Goal: Information Seeking & Learning: Learn about a topic

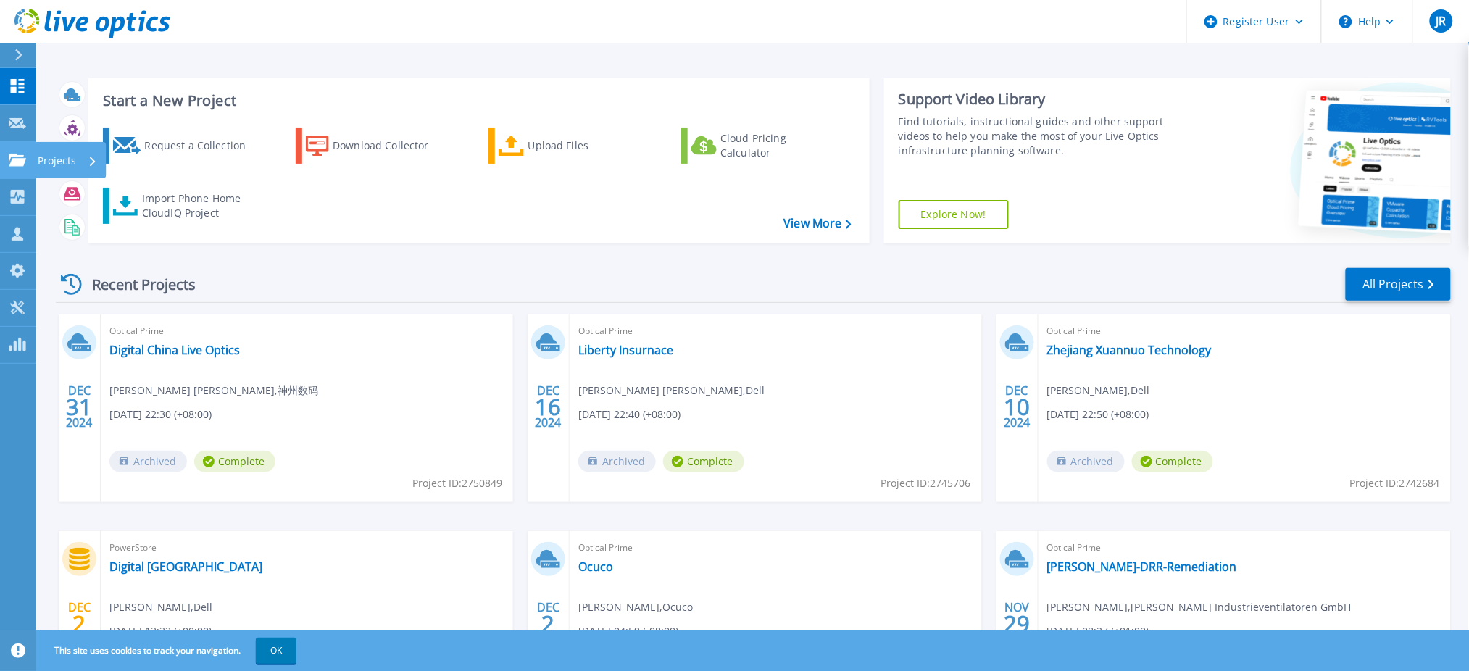
click at [24, 154] on icon at bounding box center [17, 160] width 17 height 12
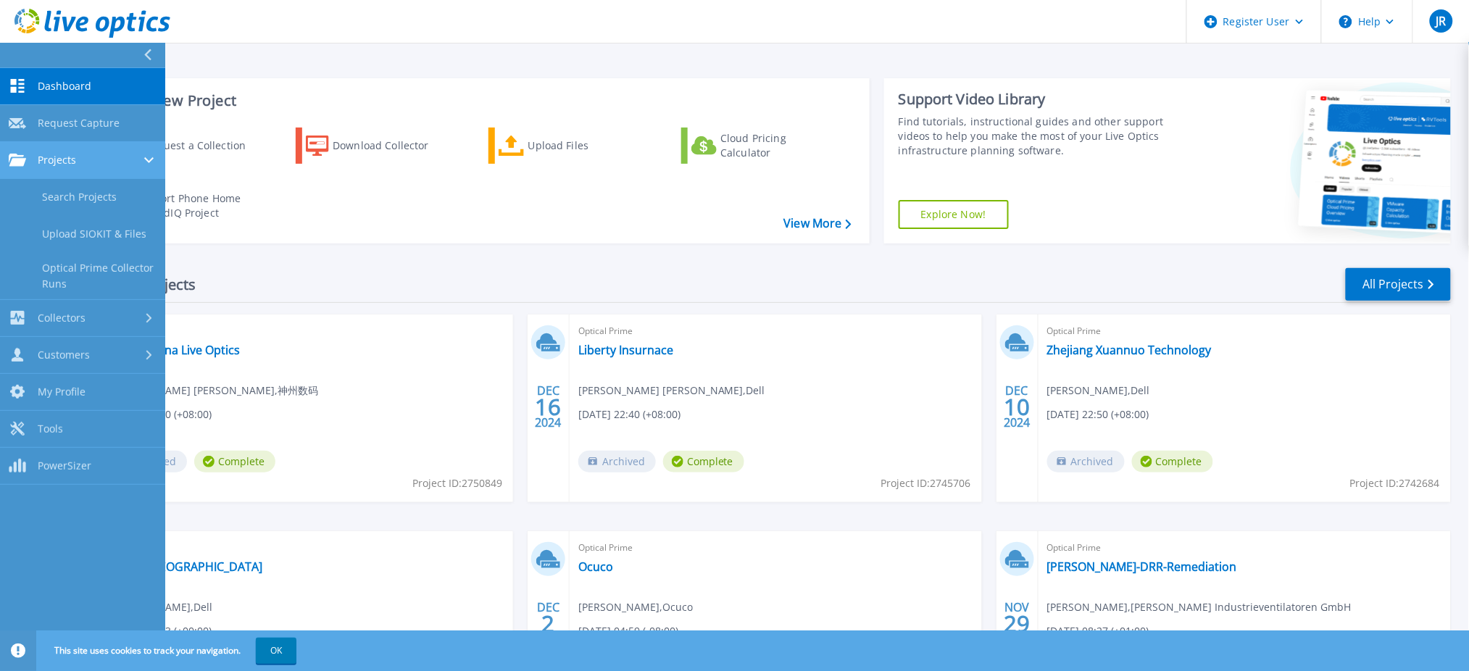
click at [54, 155] on span "Projects" at bounding box center [57, 160] width 38 height 13
click at [70, 167] on link "Projects Projects" at bounding box center [82, 160] width 165 height 37
click at [467, 67] on div "Start a New Project Request a Collection Download Collector Upload Files Cloud …" at bounding box center [753, 161] width 1395 height 188
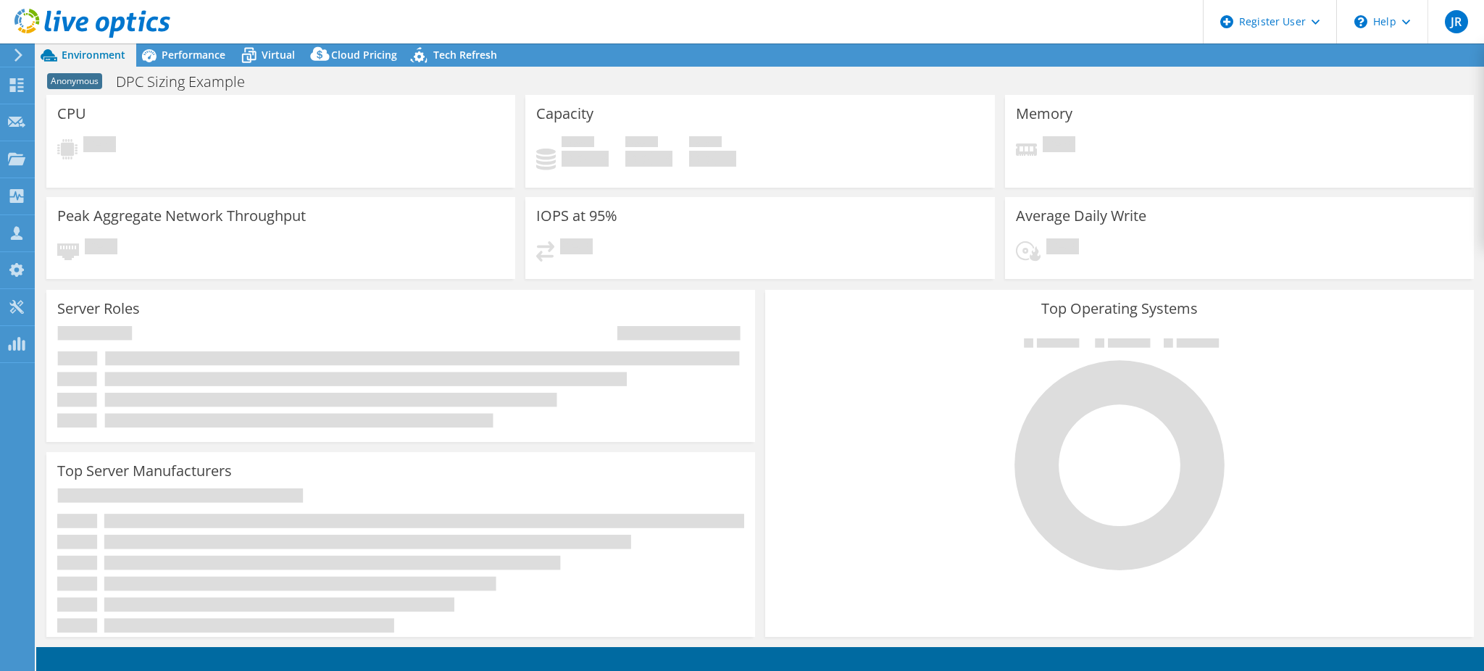
select select "USD"
select select "USEast"
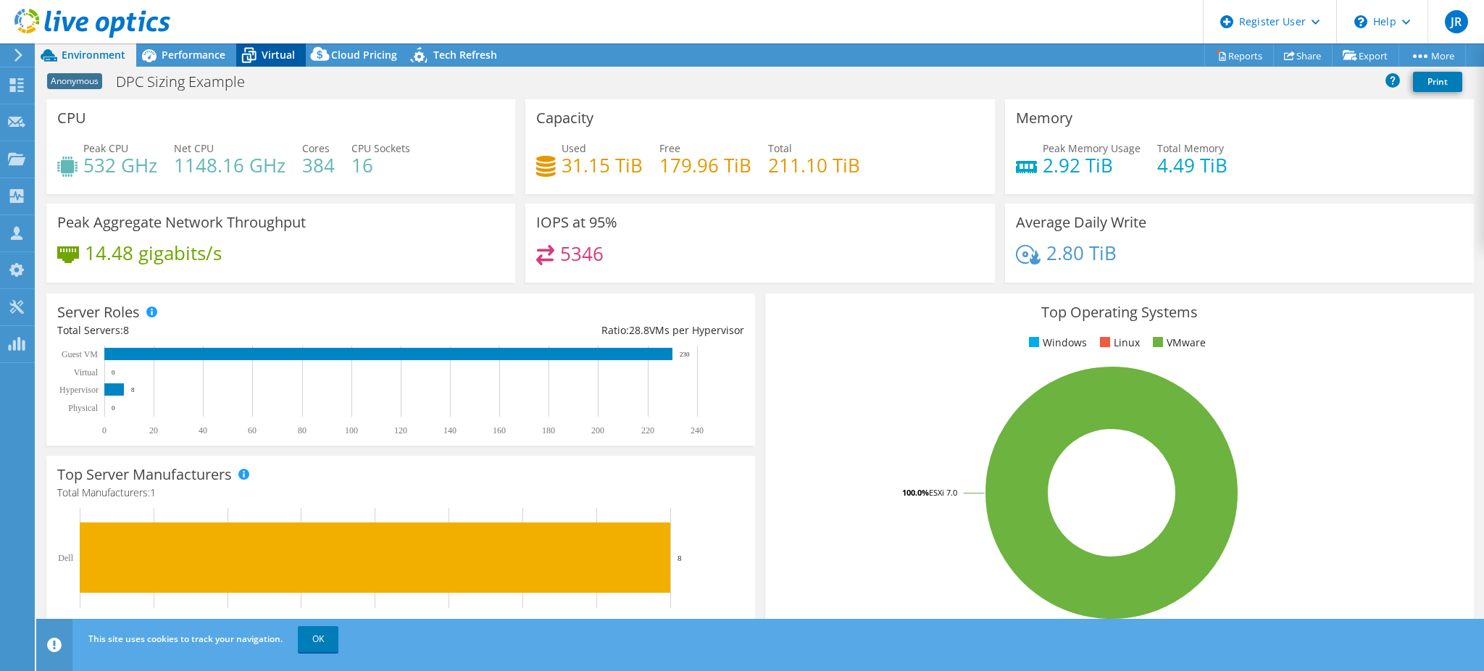
click at [291, 50] on span "Virtual" at bounding box center [278, 55] width 33 height 14
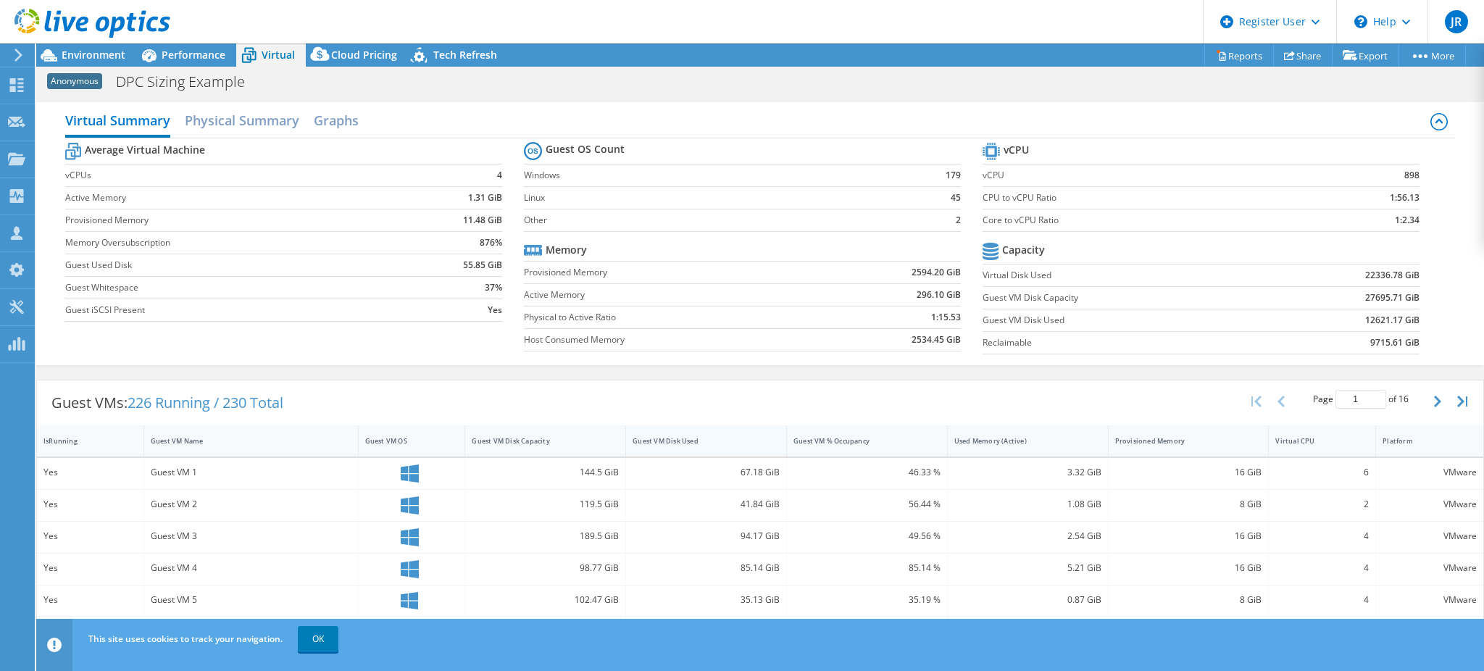
click at [698, 436] on div "Guest VM Disk Used" at bounding box center [698, 440] width 130 height 9
click at [678, 440] on div "Guest VM Disk Used" at bounding box center [698, 440] width 130 height 9
click at [257, 116] on h2 "Physical Summary" at bounding box center [242, 122] width 115 height 32
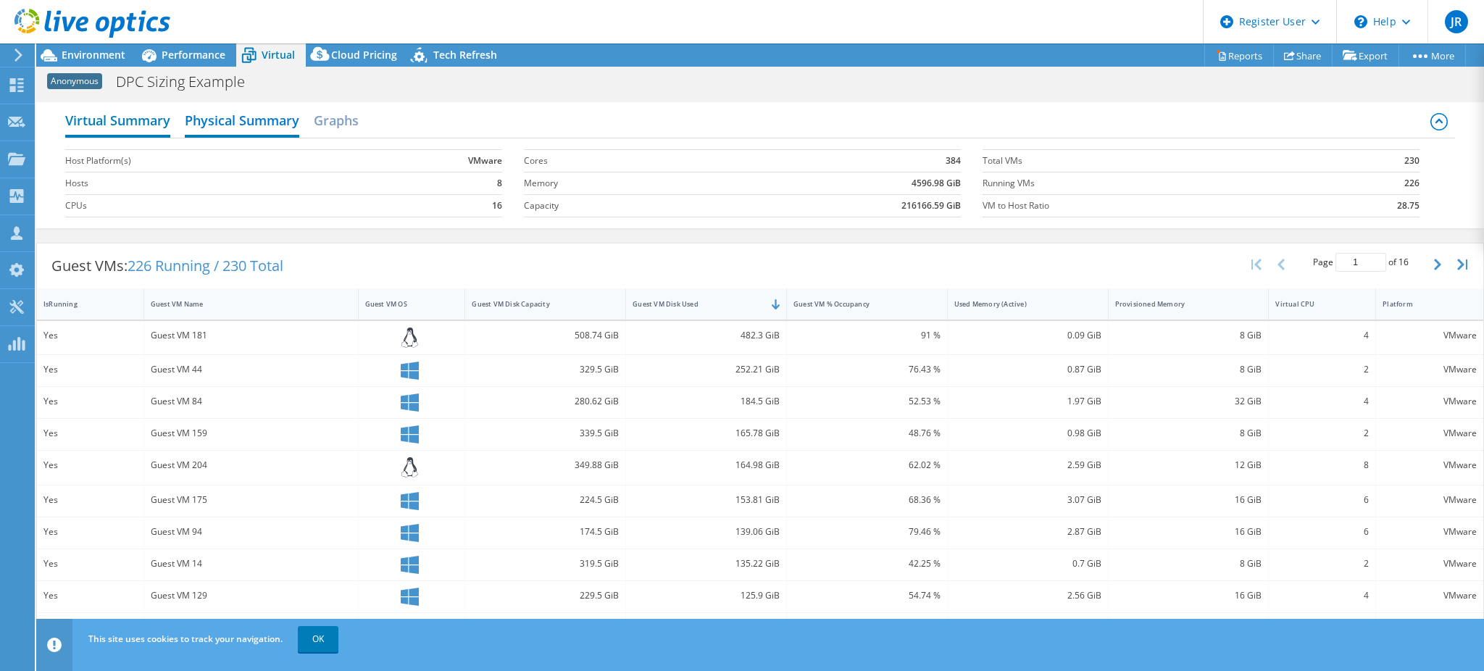
click at [113, 116] on h2 "Virtual Summary" at bounding box center [117, 122] width 105 height 32
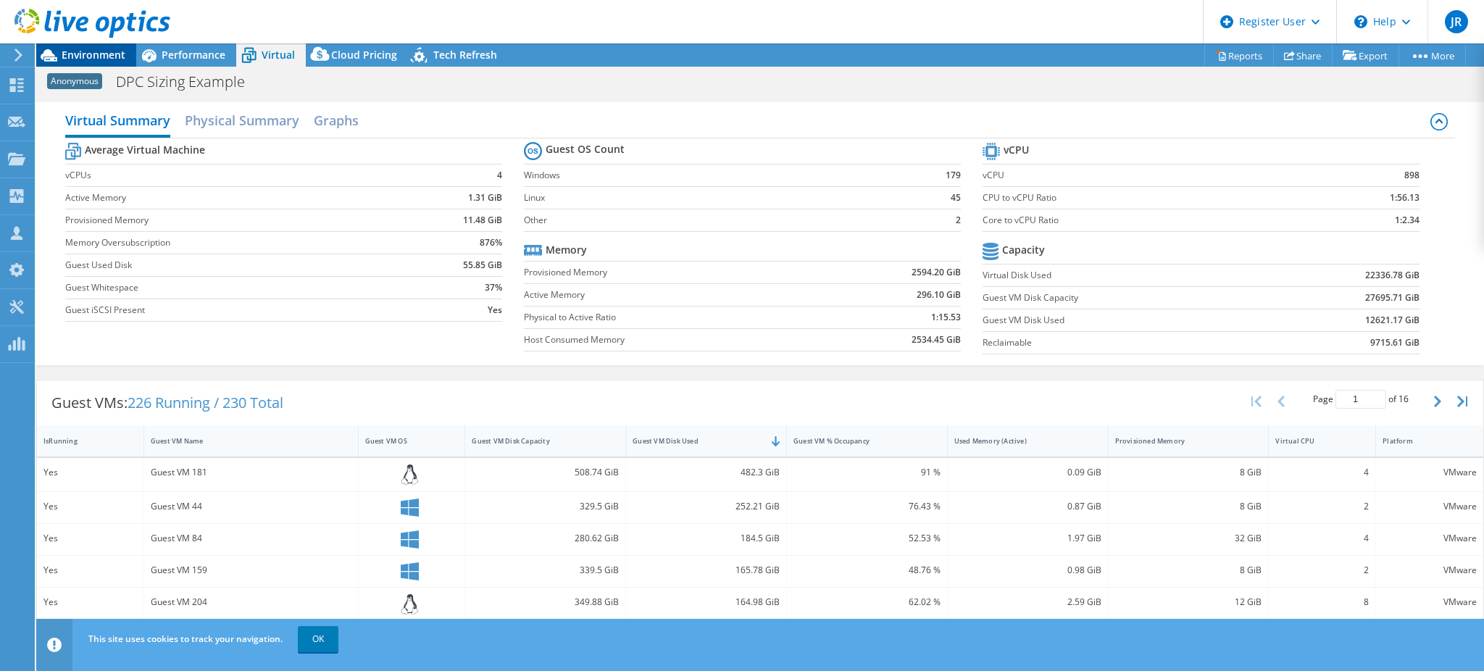
click at [99, 49] on span "Environment" at bounding box center [94, 55] width 64 height 14
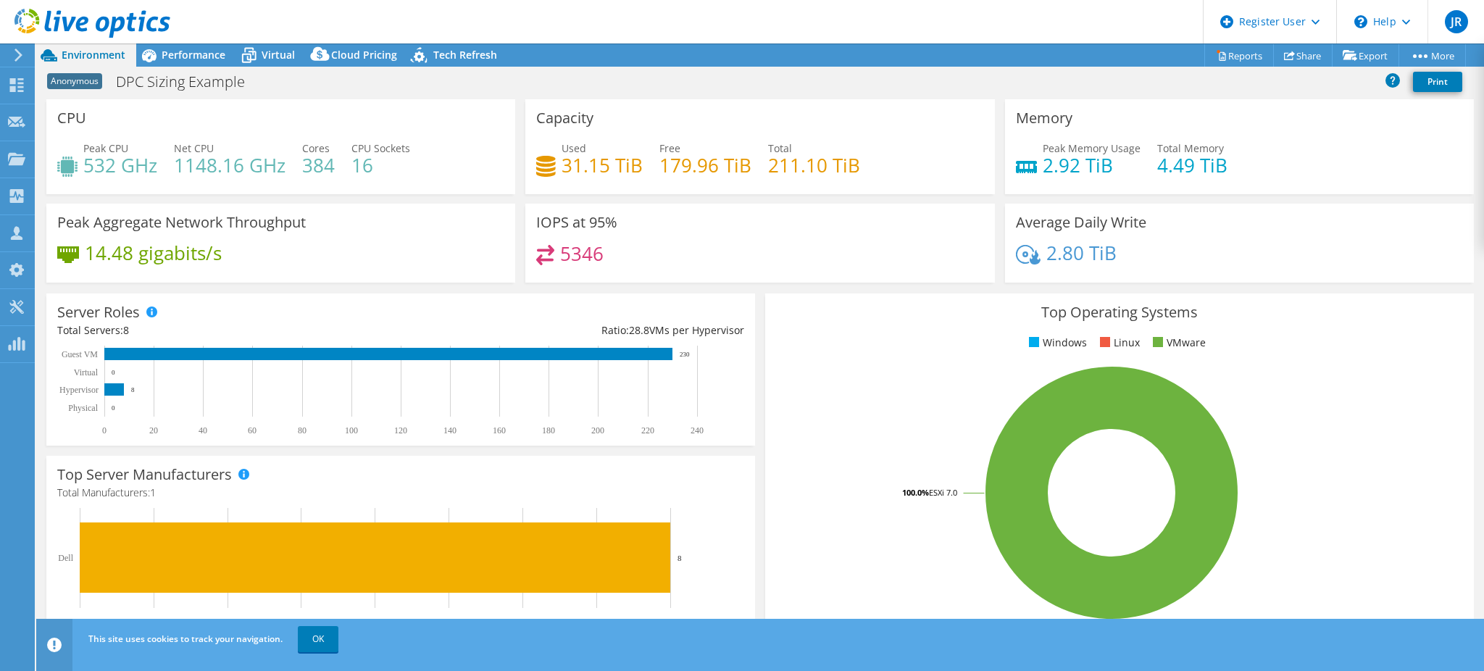
drag, startPoint x: 598, startPoint y: 154, endPoint x: 660, endPoint y: 159, distance: 61.8
click at [599, 157] on h4 "31.15 TiB" at bounding box center [602, 165] width 81 height 16
click at [711, 162] on h4 "179.96 TiB" at bounding box center [706, 165] width 92 height 16
click at [170, 54] on span "Performance" at bounding box center [194, 55] width 64 height 14
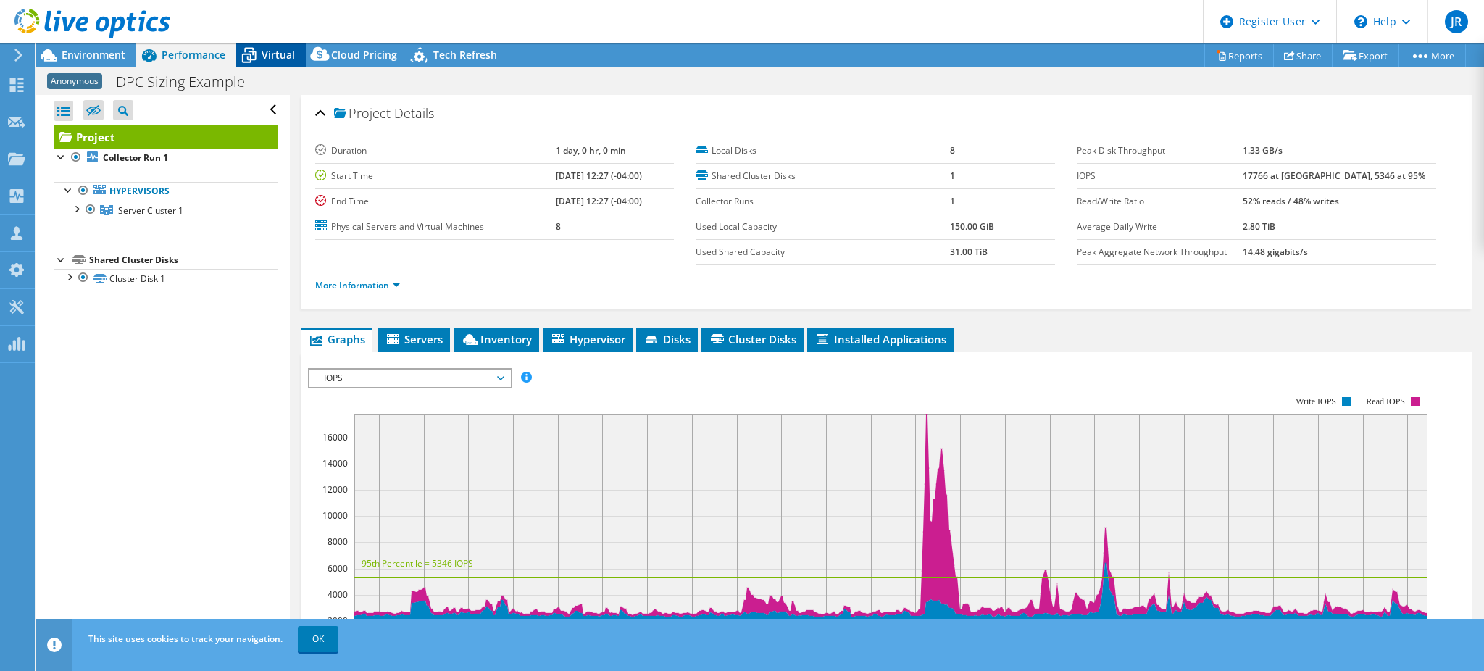
click at [248, 56] on icon at bounding box center [248, 55] width 25 height 25
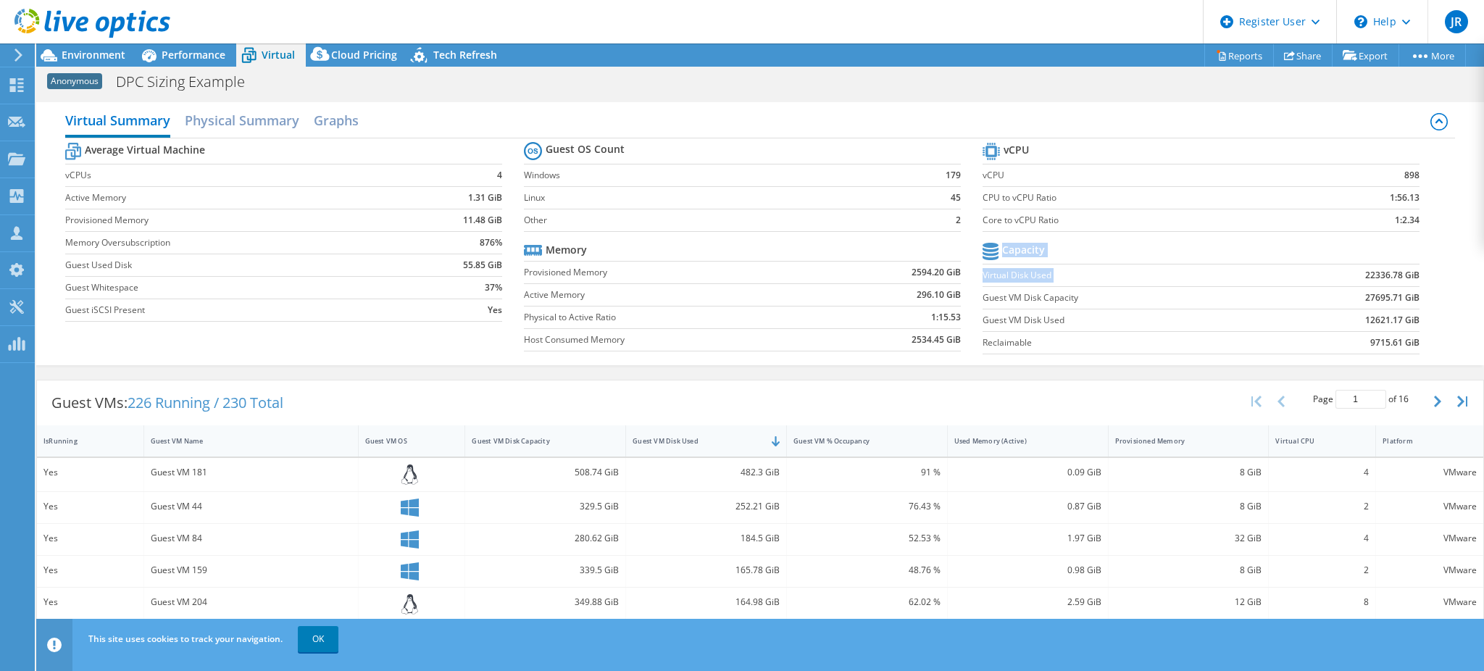
drag, startPoint x: 1350, startPoint y: 265, endPoint x: 1410, endPoint y: 273, distance: 60.6
click at [1410, 273] on section "vCPU vCPU 898 CPU to vCPU Ratio 1:56.13 Core to vCPU Ratio 1:2.34 Capacity Virt…" at bounding box center [1212, 250] width 459 height 223
click at [1279, 302] on td "27695.71 GiB" at bounding box center [1343, 297] width 151 height 22
click at [86, 55] on span "Environment" at bounding box center [94, 55] width 64 height 14
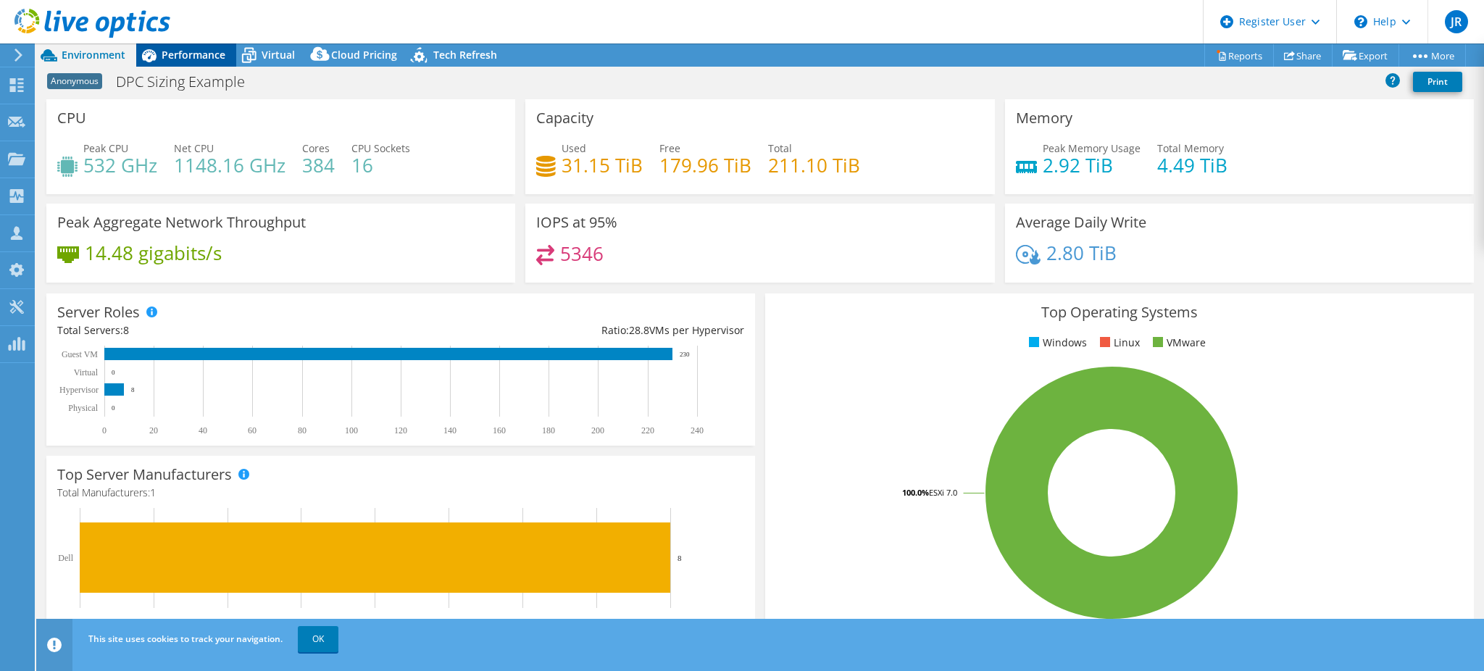
click at [192, 46] on div "Performance" at bounding box center [186, 54] width 100 height 23
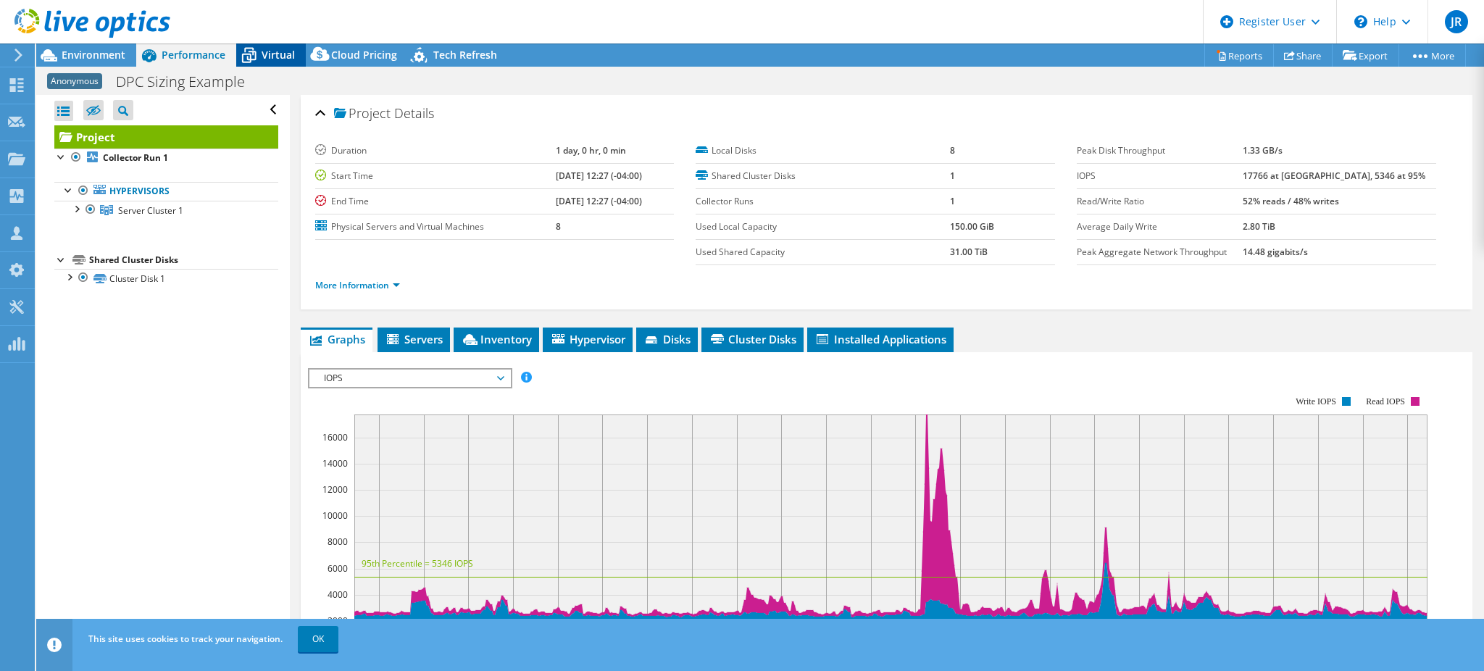
click at [286, 54] on span "Virtual" at bounding box center [278, 55] width 33 height 14
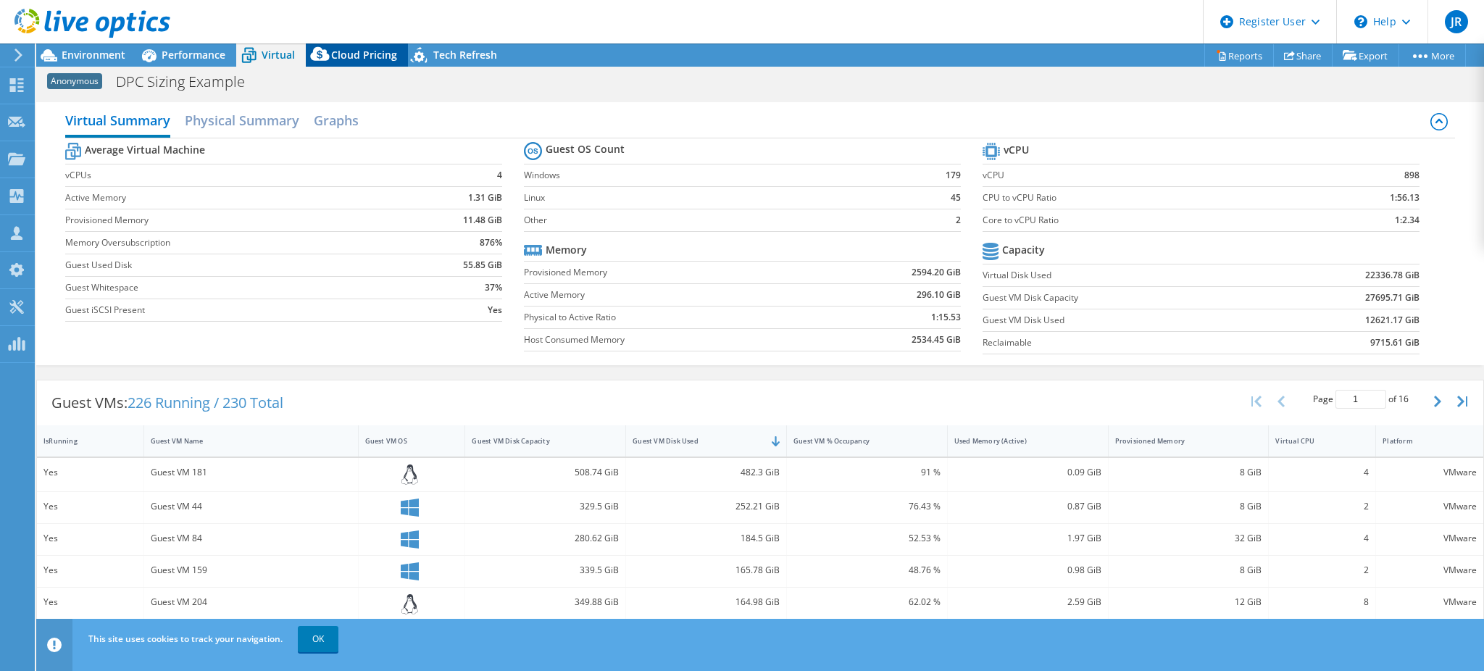
click at [346, 46] on div "Cloud Pricing" at bounding box center [357, 54] width 102 height 23
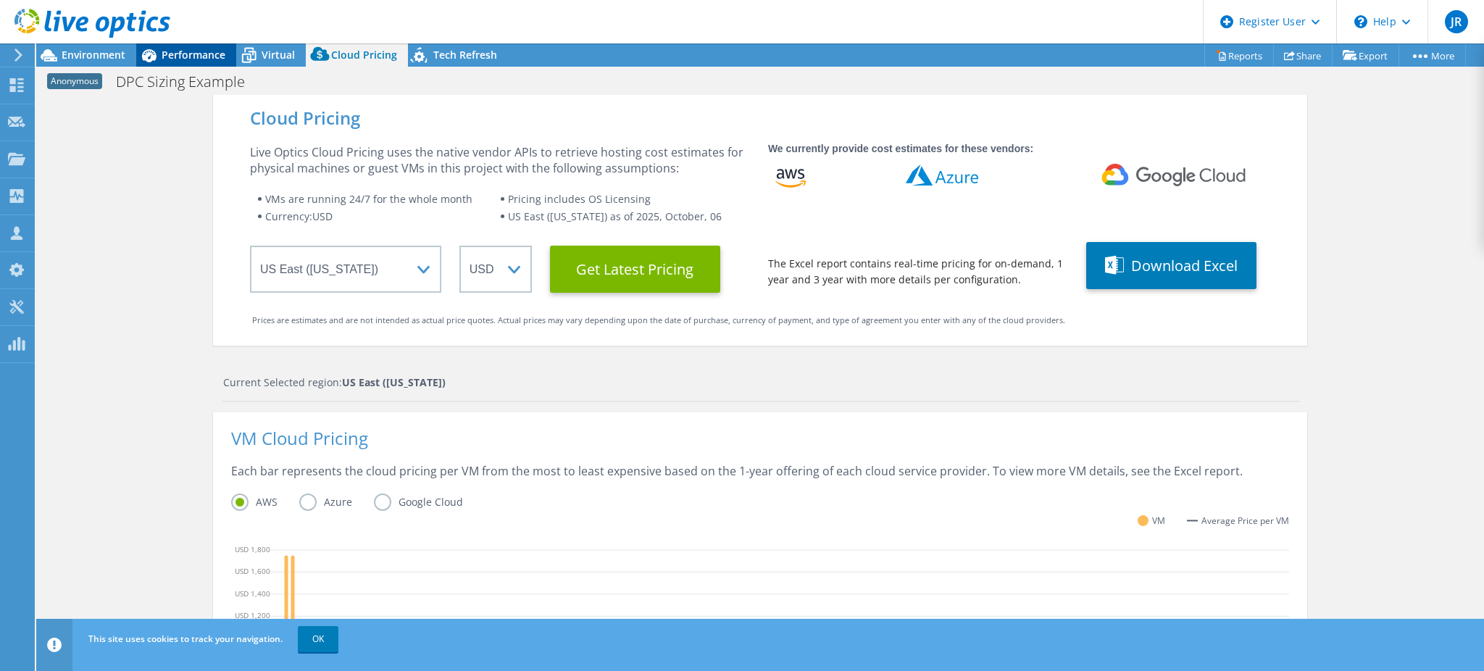
click at [203, 53] on span "Performance" at bounding box center [194, 55] width 64 height 14
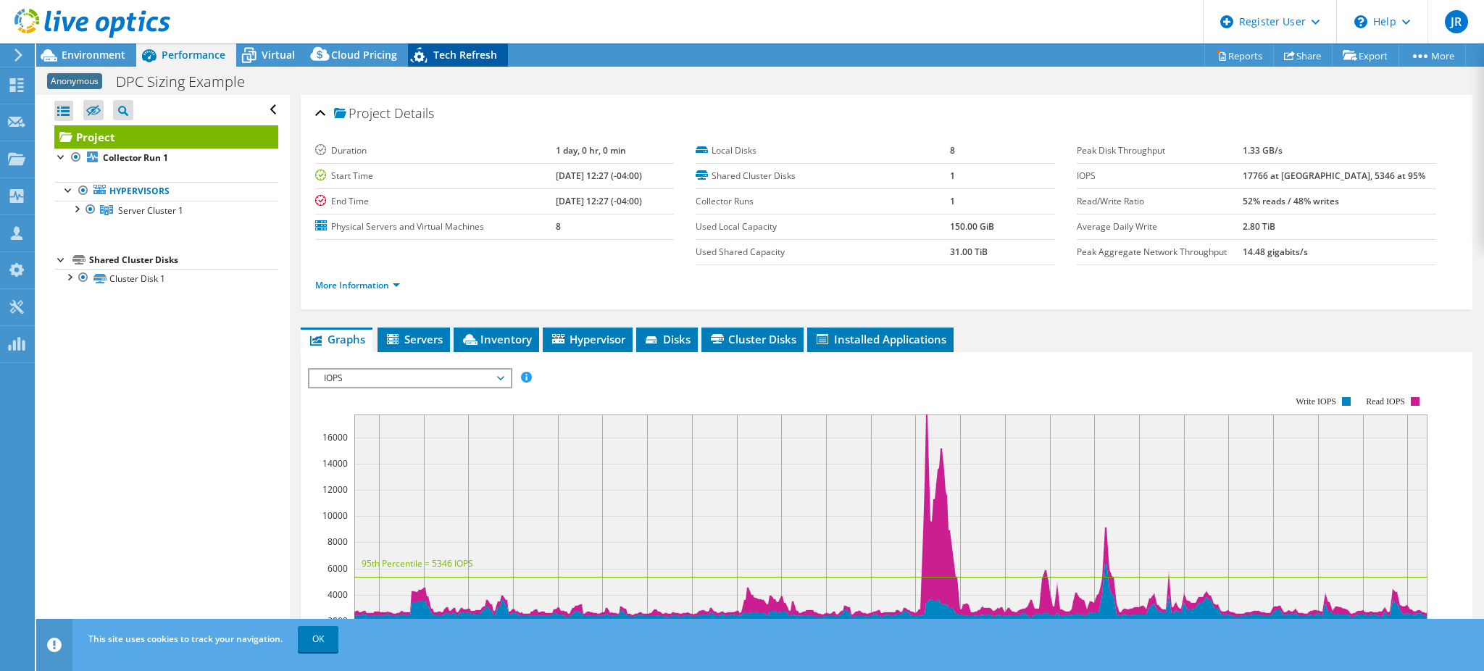
click at [458, 48] on span "Tech Refresh" at bounding box center [465, 55] width 64 height 14
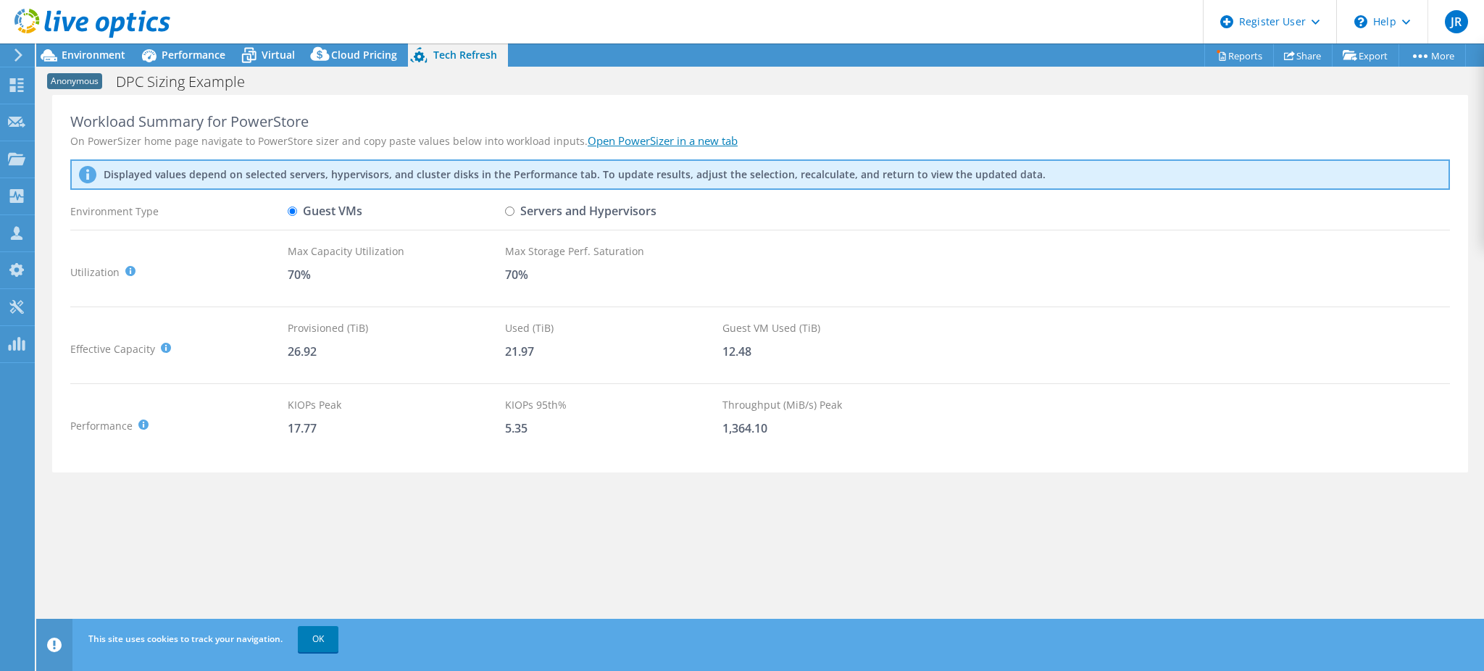
click at [209, 297] on div "Utilization It is generally recommended to leave around a 30% buffer for storag…" at bounding box center [178, 272] width 217 height 57
click at [515, 207] on label "Servers and Hypervisors" at bounding box center [580, 211] width 151 height 25
click at [515, 207] on input "Servers and Hypervisors" at bounding box center [509, 211] width 9 height 9
radio input "true"
click at [343, 217] on label "Guest VMs" at bounding box center [325, 211] width 75 height 25
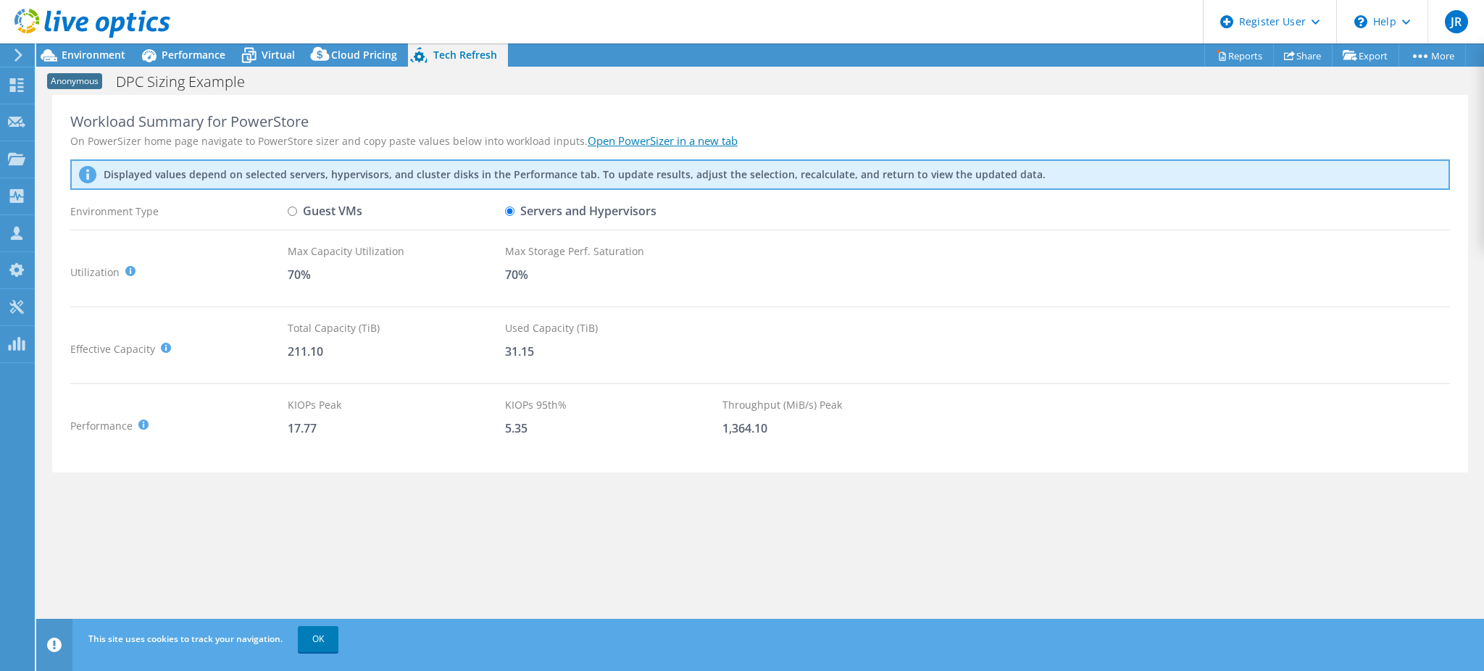
click at [297, 216] on input "Guest VMs" at bounding box center [292, 211] width 9 height 9
radio input "true"
click at [87, 51] on span "Environment" at bounding box center [94, 55] width 64 height 14
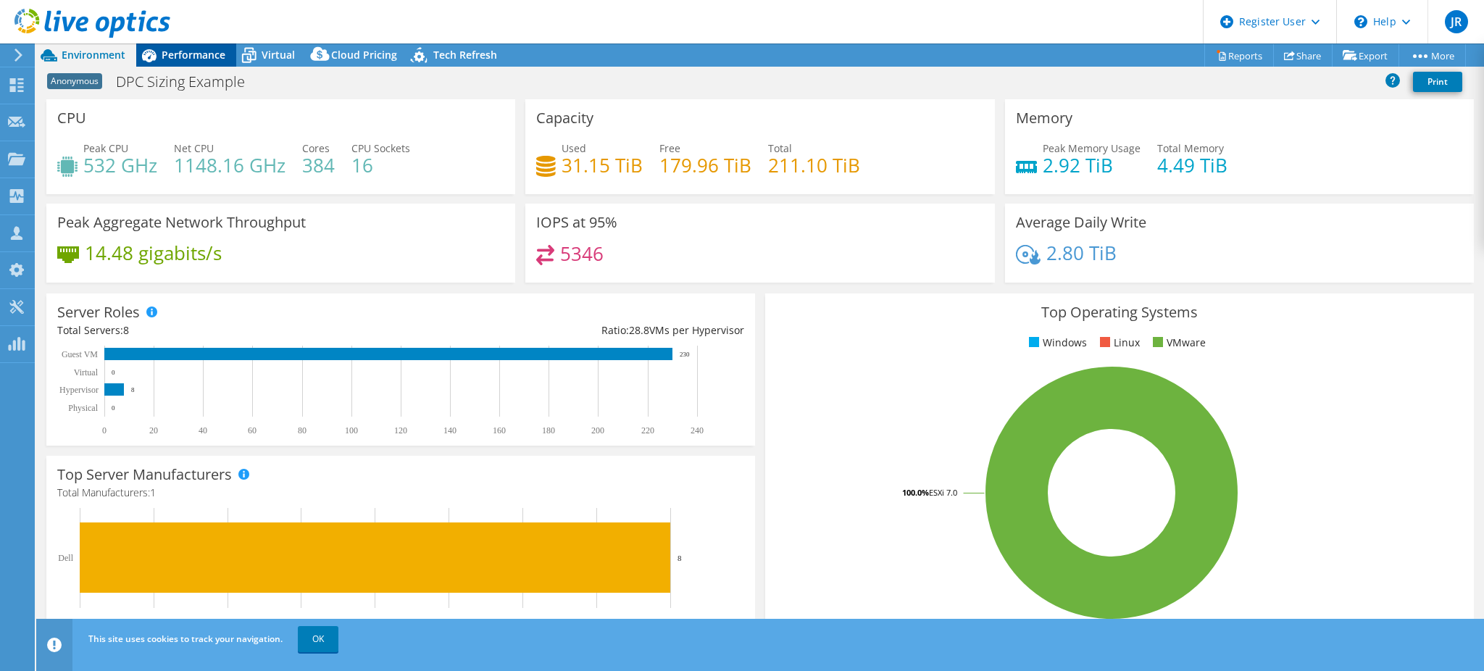
click at [186, 52] on span "Performance" at bounding box center [194, 55] width 64 height 14
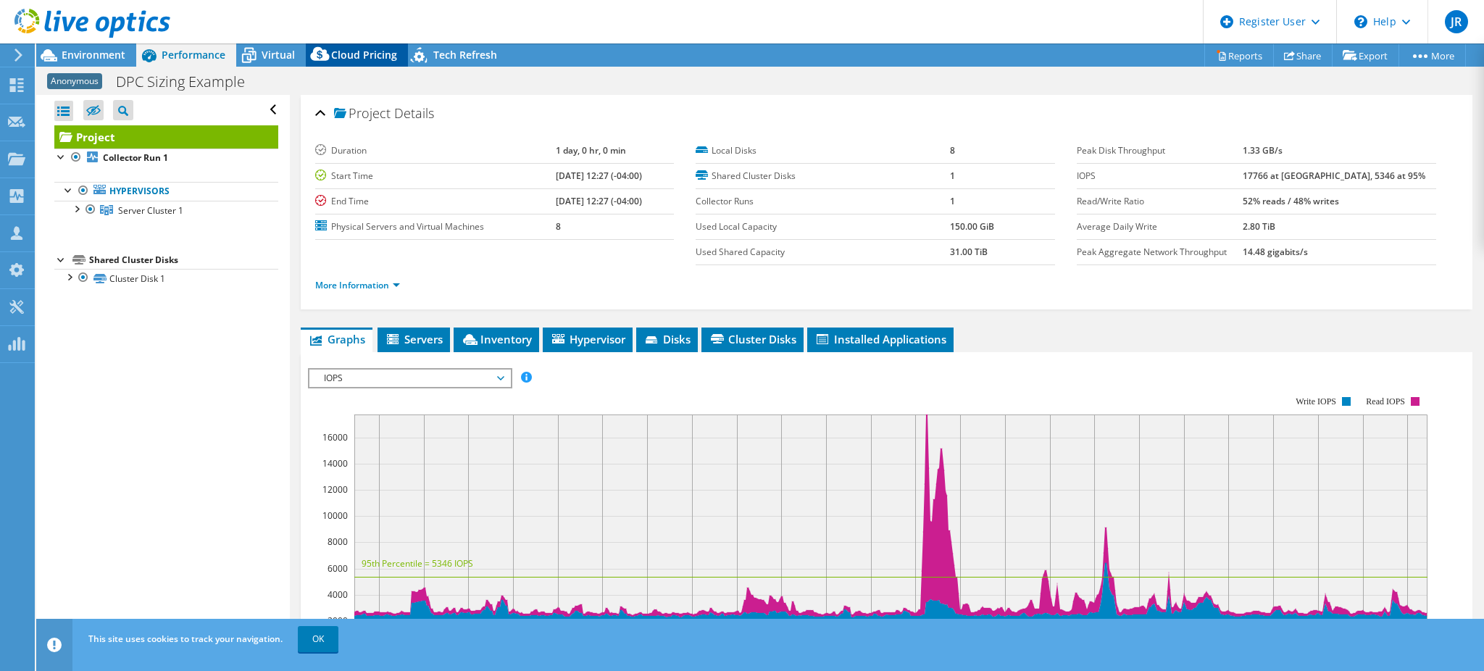
click at [343, 52] on span "Cloud Pricing" at bounding box center [364, 55] width 66 height 14
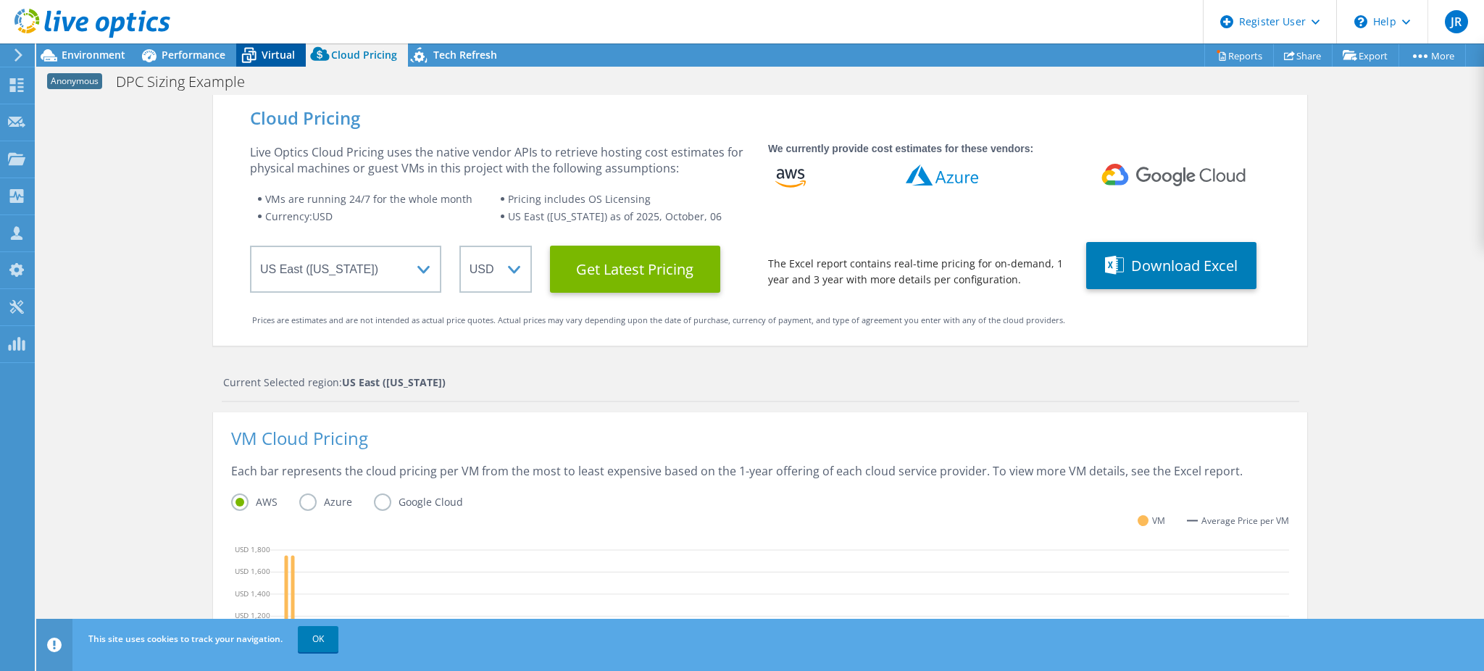
click at [277, 50] on span "Virtual" at bounding box center [278, 55] width 33 height 14
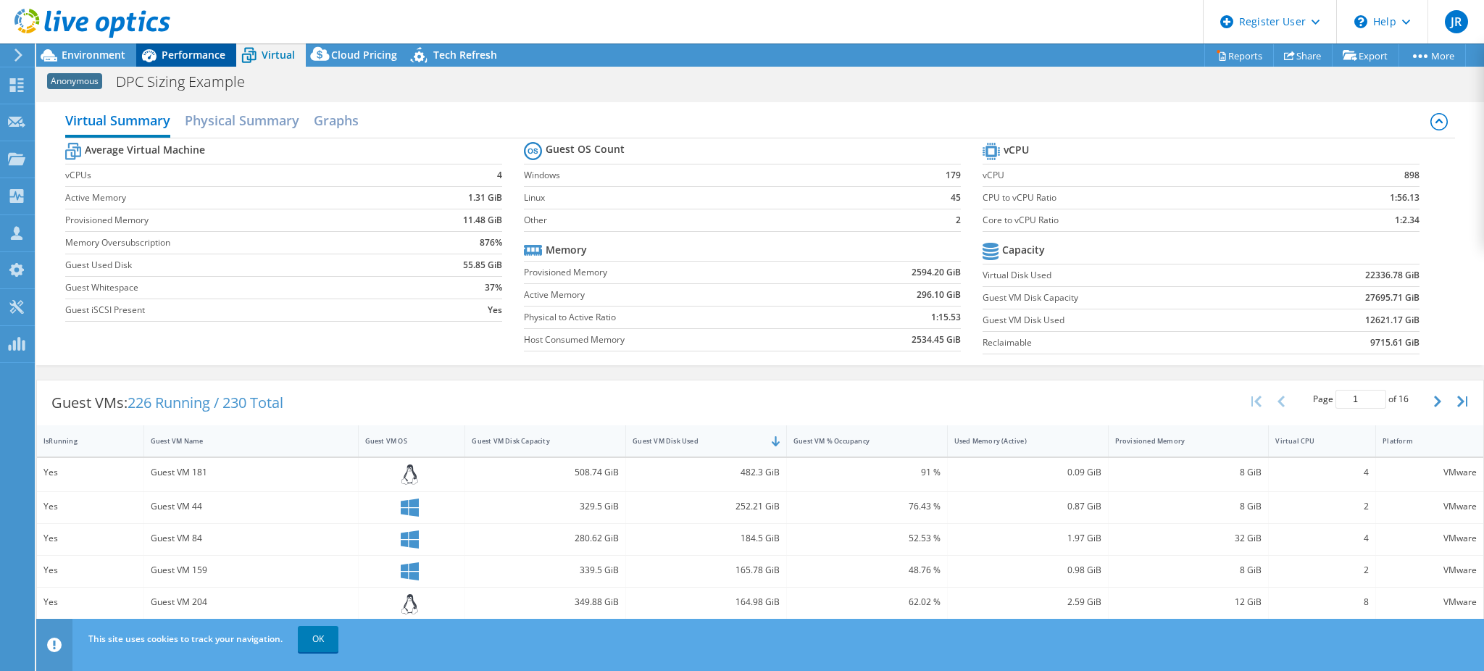
click at [172, 59] on span "Performance" at bounding box center [194, 55] width 64 height 14
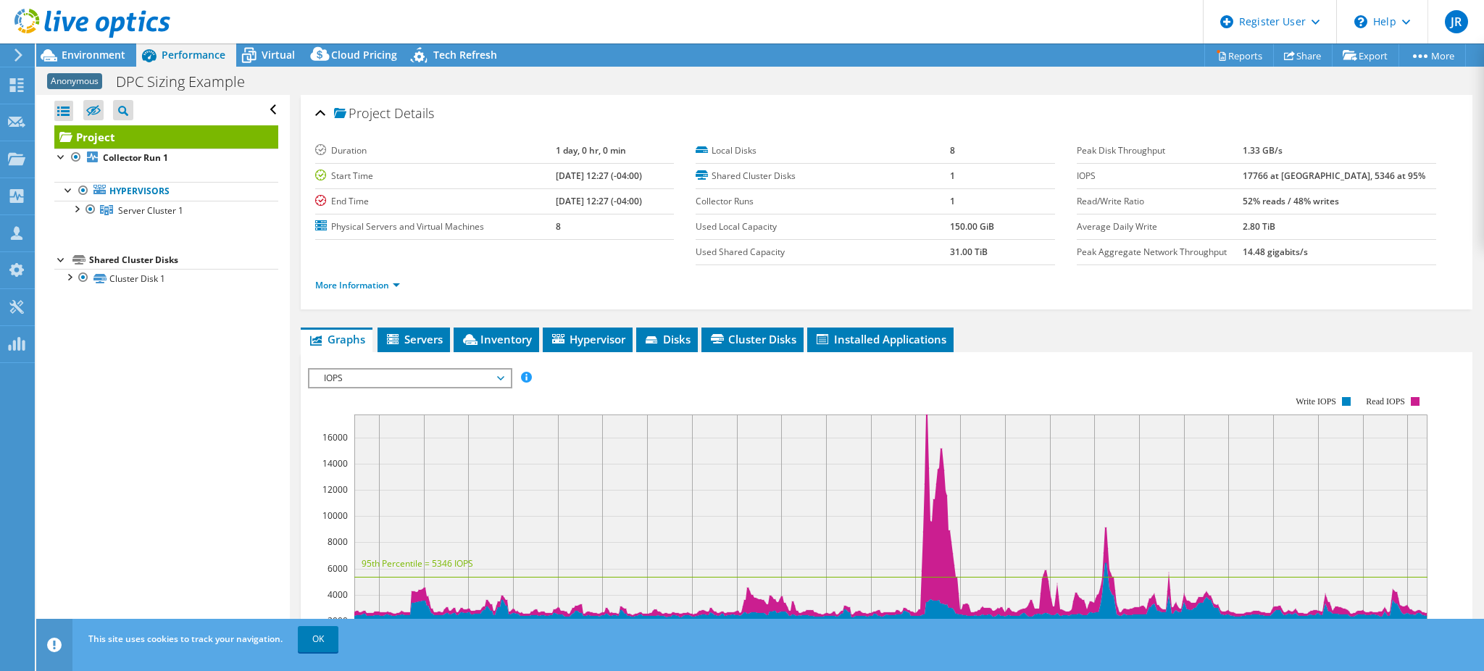
click at [112, 43] on div at bounding box center [85, 24] width 170 height 49
click at [91, 65] on div "Environment" at bounding box center [86, 54] width 100 height 23
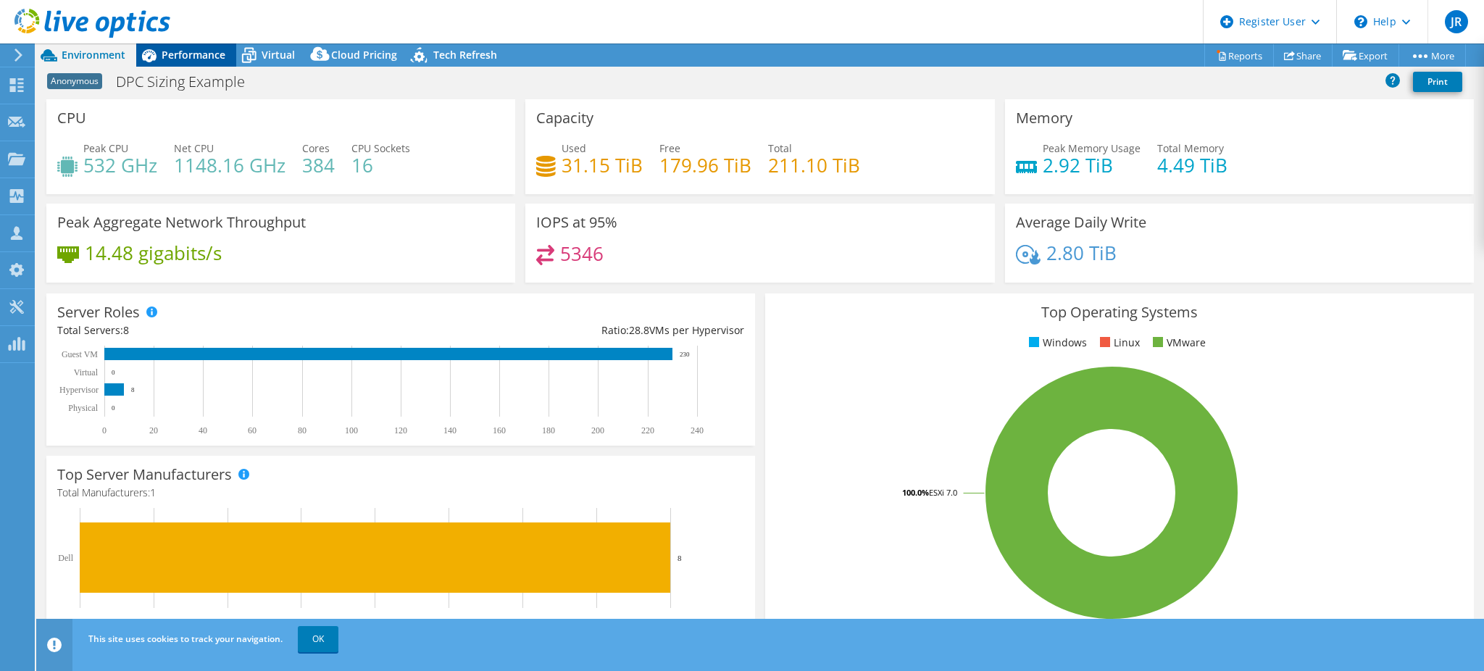
click at [212, 48] on span "Performance" at bounding box center [194, 55] width 64 height 14
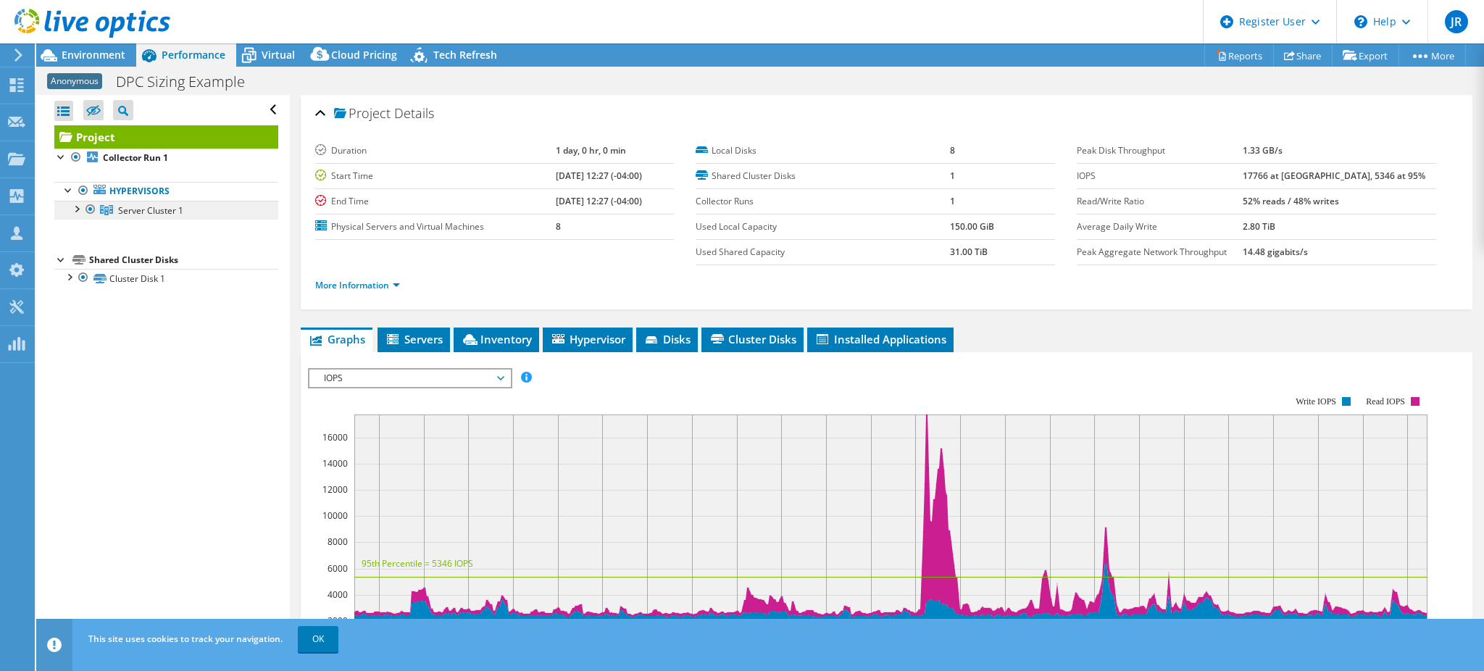
click at [167, 209] on span "Server Cluster 1" at bounding box center [150, 210] width 65 height 12
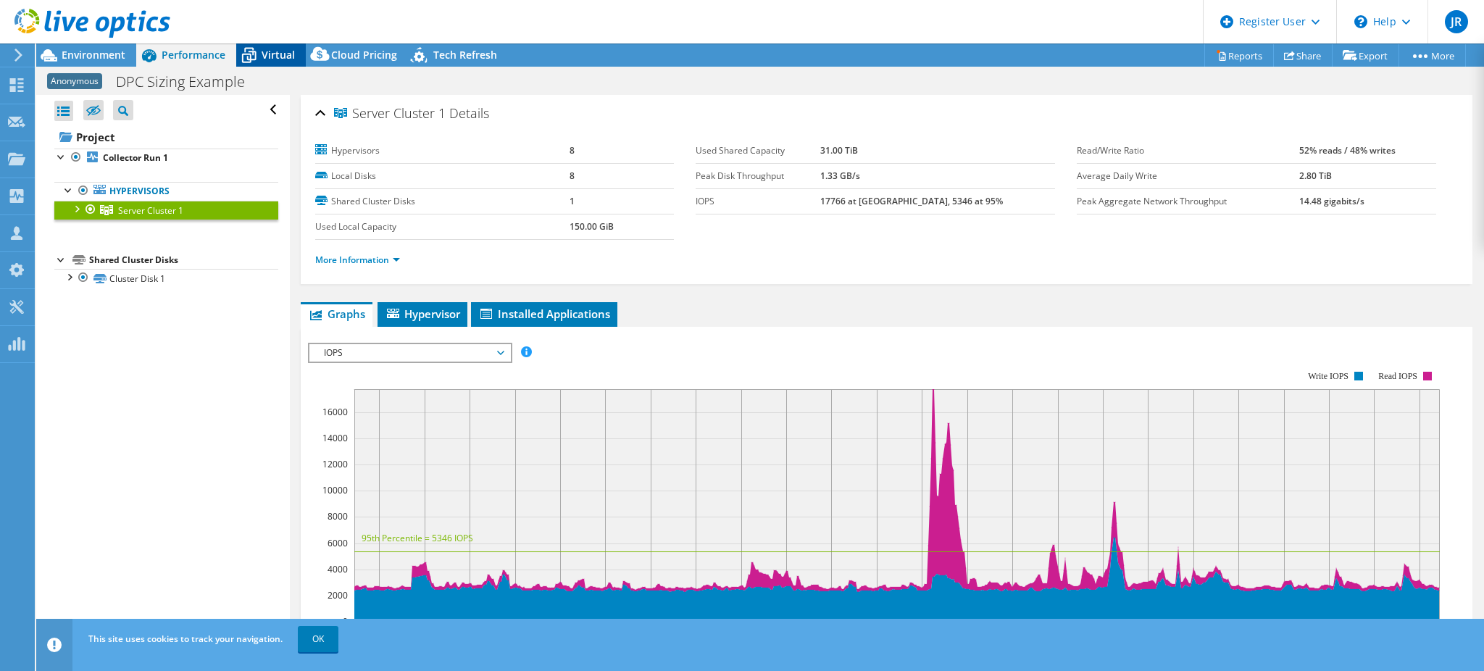
click at [290, 54] on span "Virtual" at bounding box center [278, 55] width 33 height 14
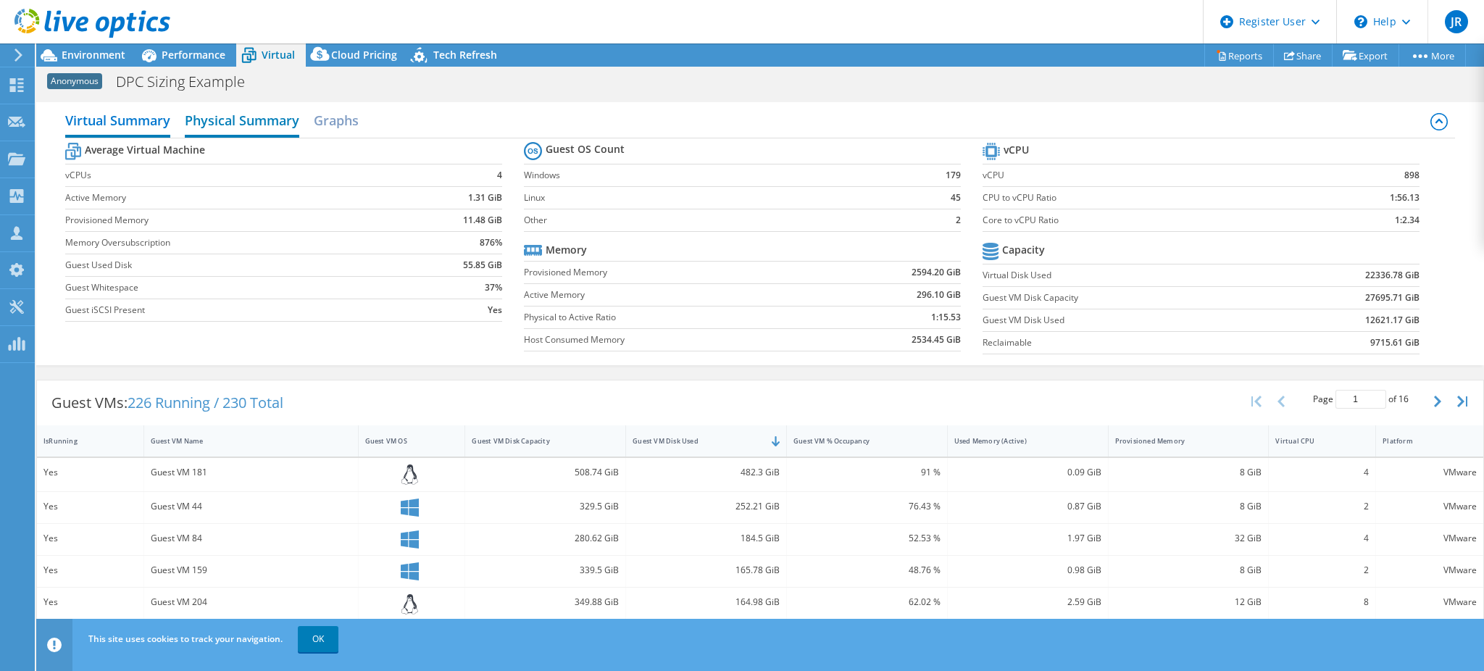
click at [236, 123] on h2 "Physical Summary" at bounding box center [242, 122] width 115 height 32
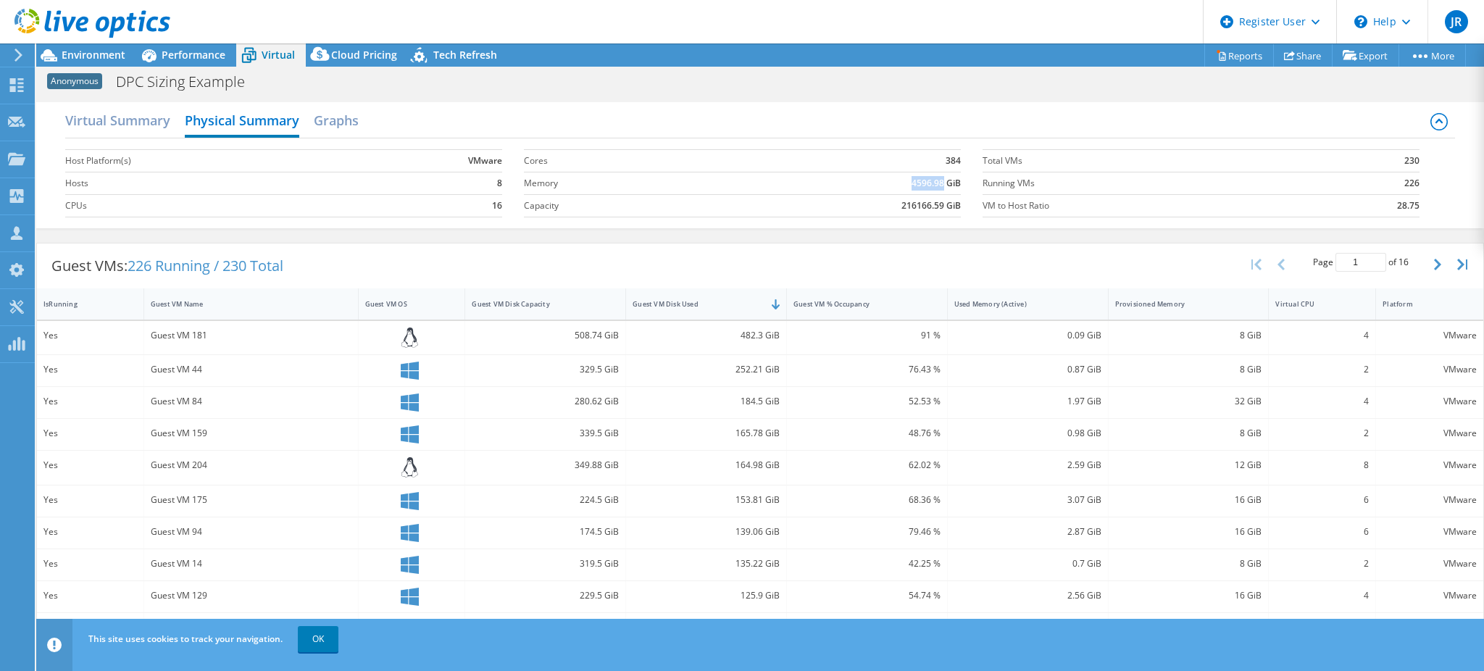
drag, startPoint x: 898, startPoint y: 181, endPoint x: 933, endPoint y: 177, distance: 35.1
click at [933, 177] on td "4596.98 GiB" at bounding box center [833, 183] width 256 height 22
drag, startPoint x: 915, startPoint y: 191, endPoint x: 873, endPoint y: 183, distance: 42.8
click at [873, 182] on td "4596.98 GiB" at bounding box center [833, 183] width 256 height 22
drag, startPoint x: 902, startPoint y: 183, endPoint x: 910, endPoint y: 184, distance: 8.7
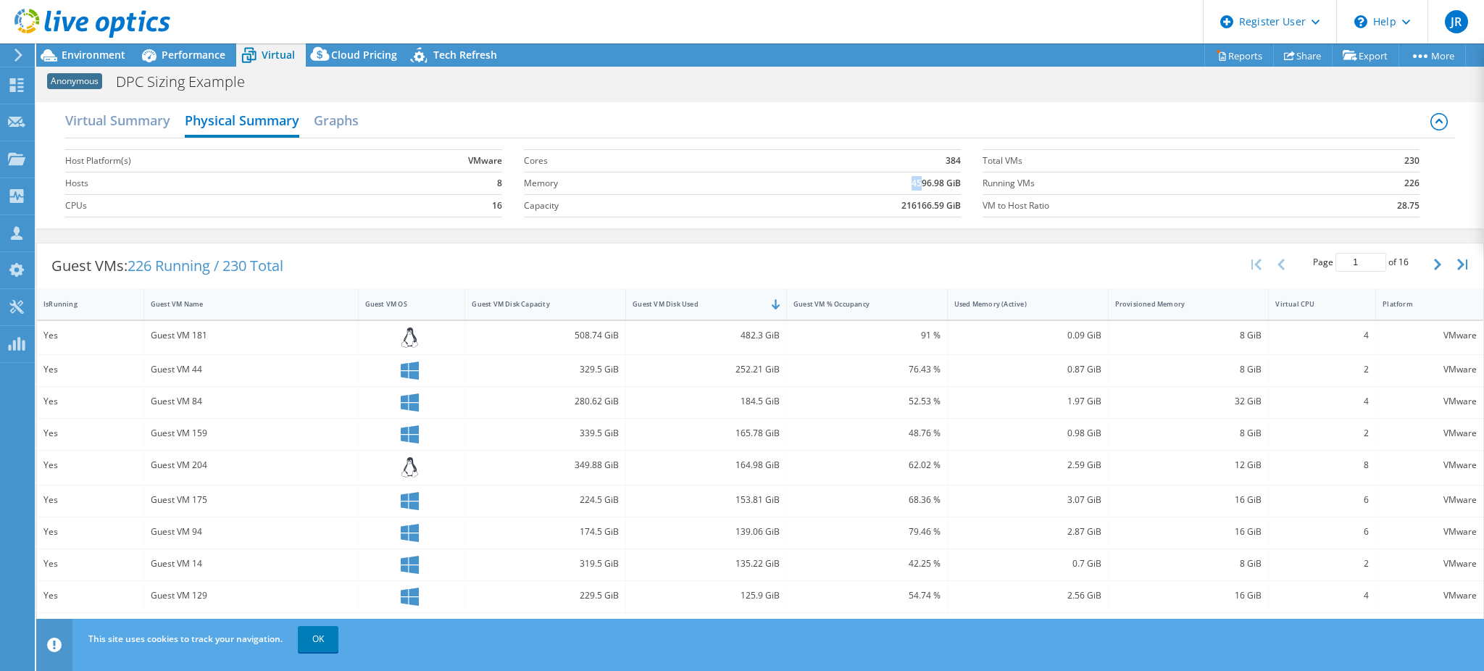
click at [912, 184] on b "4596.98 GiB" at bounding box center [936, 183] width 49 height 14
click at [91, 123] on h2 "Virtual Summary" at bounding box center [117, 122] width 105 height 32
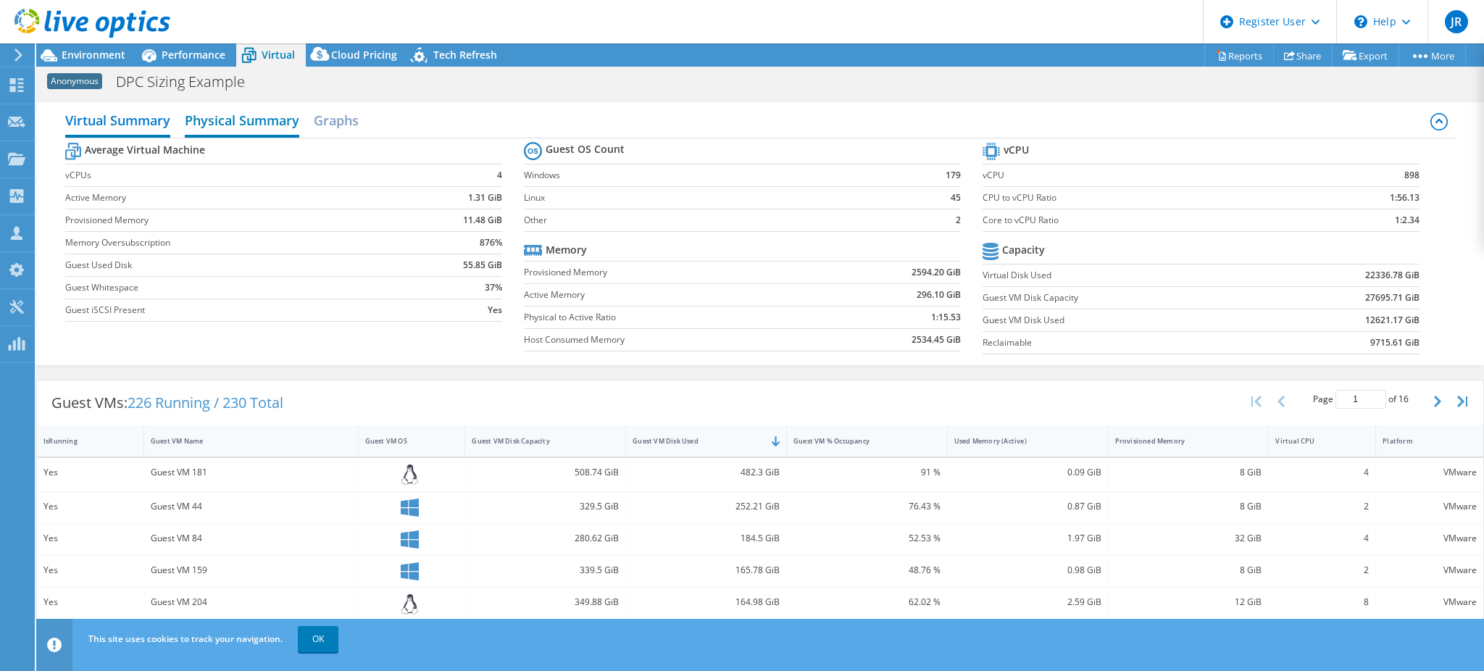
click at [234, 125] on h2 "Physical Summary" at bounding box center [242, 122] width 115 height 32
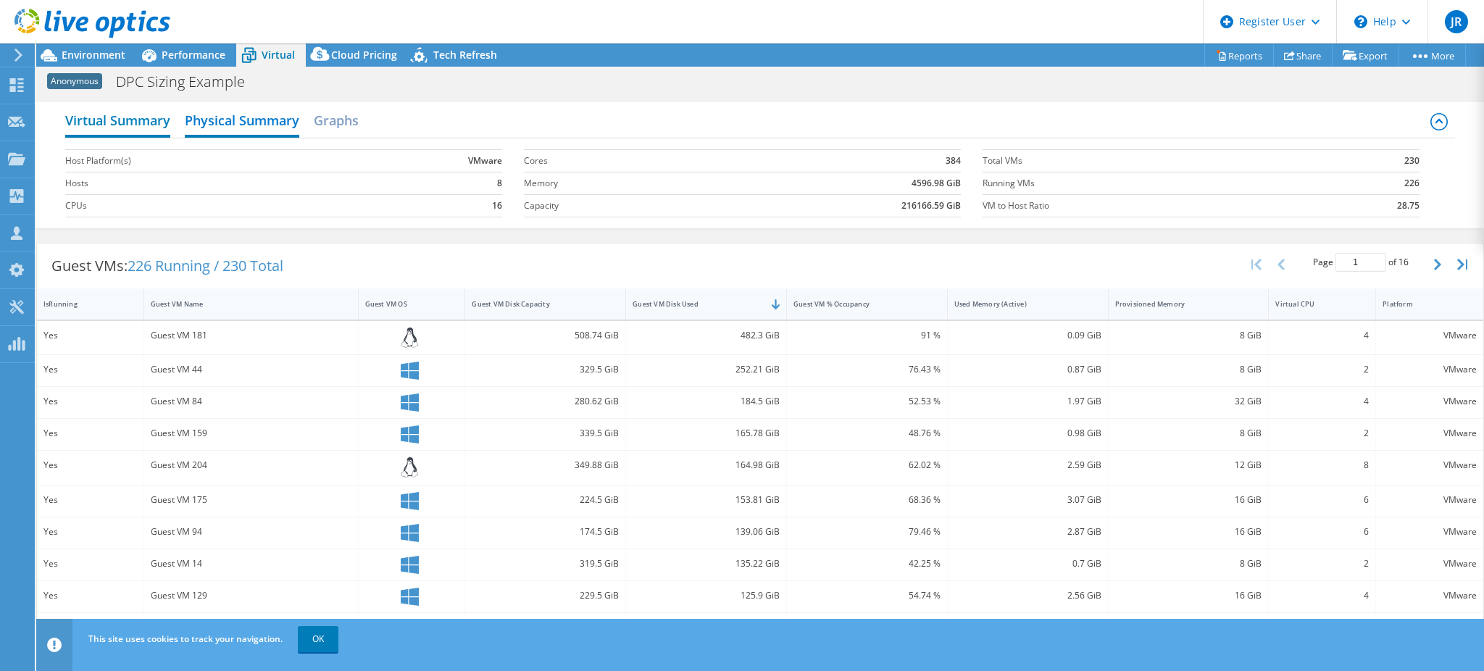
click at [146, 125] on h2 "Virtual Summary" at bounding box center [117, 122] width 105 height 32
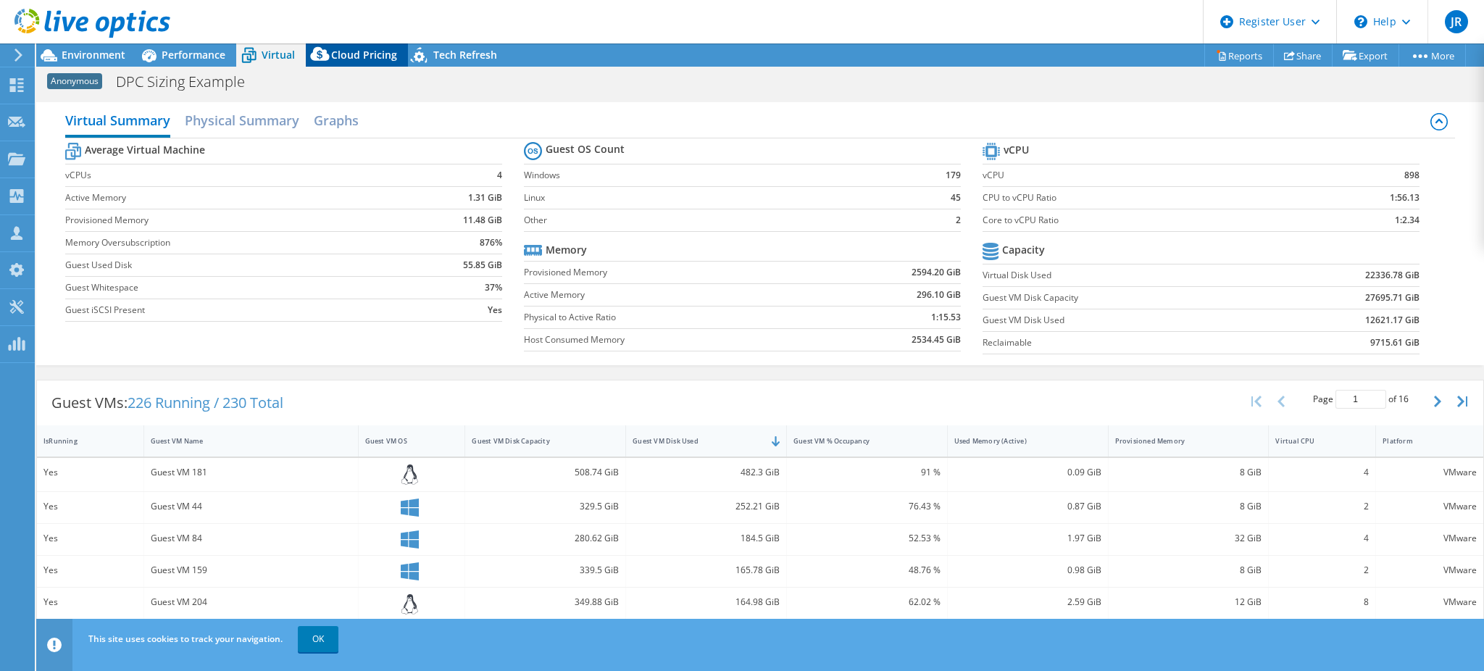
click at [352, 62] on span "Cloud Pricing" at bounding box center [364, 55] width 66 height 14
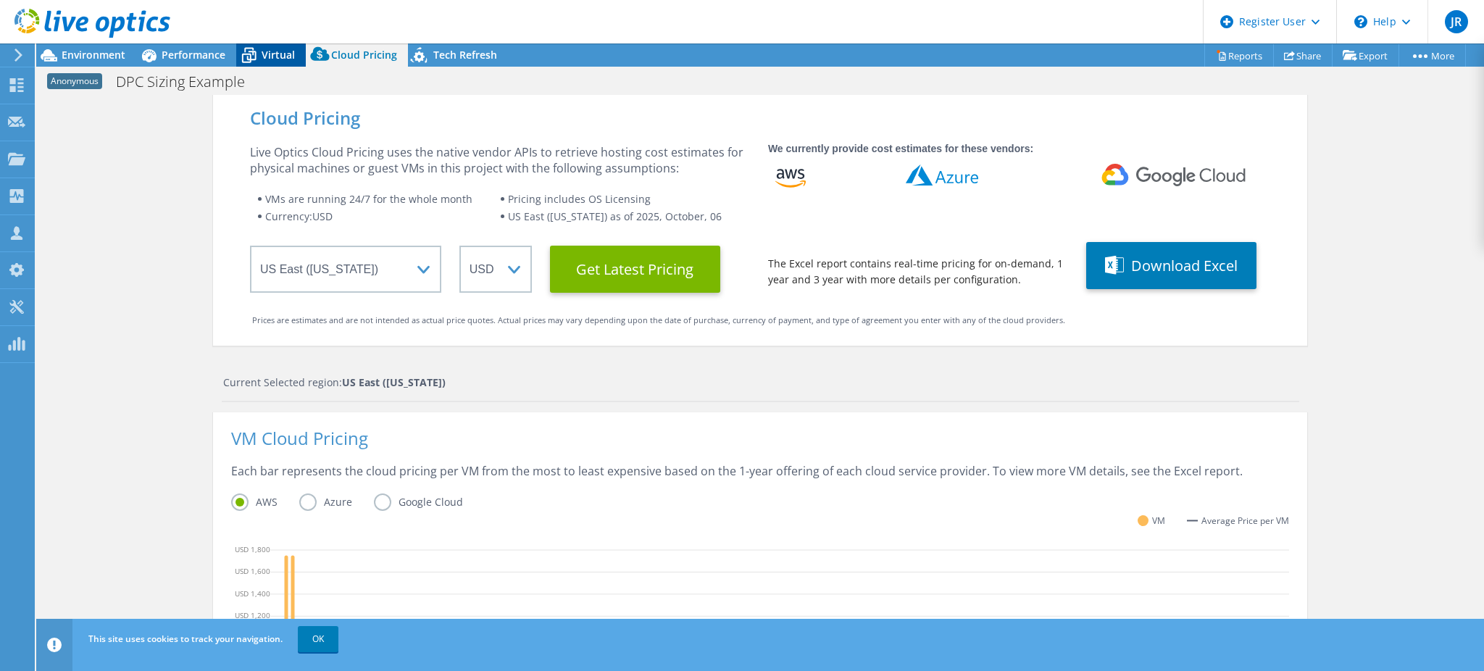
click at [259, 57] on icon at bounding box center [248, 55] width 25 height 25
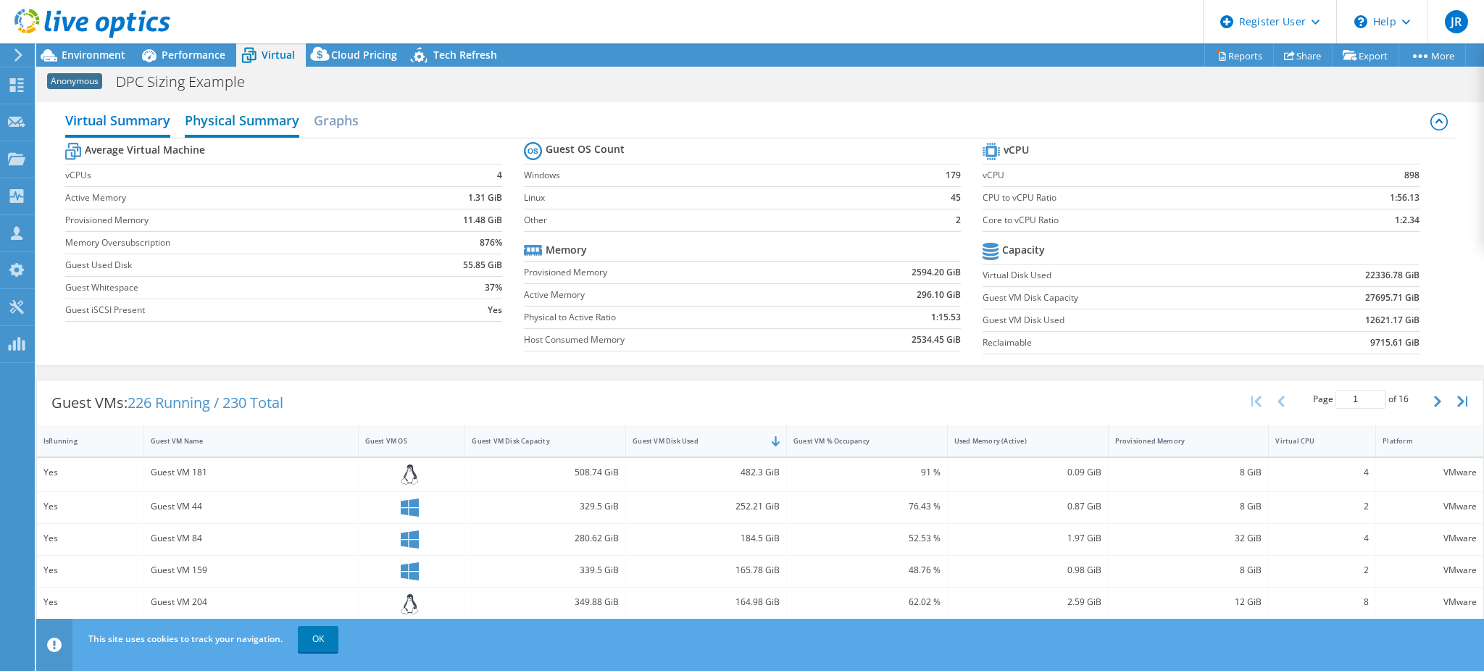
click at [239, 117] on h2 "Physical Summary" at bounding box center [242, 122] width 115 height 32
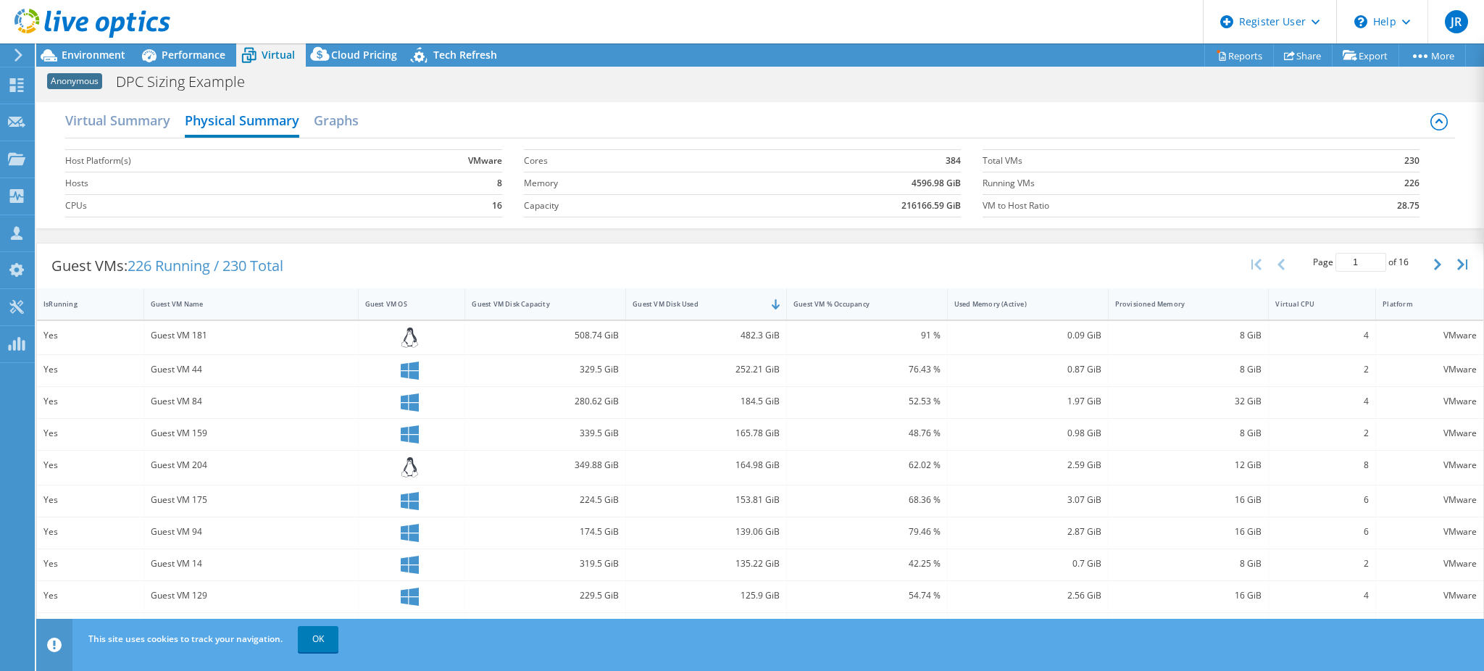
click at [61, 45] on div at bounding box center [85, 24] width 170 height 49
click at [75, 54] on span "Environment" at bounding box center [94, 55] width 64 height 14
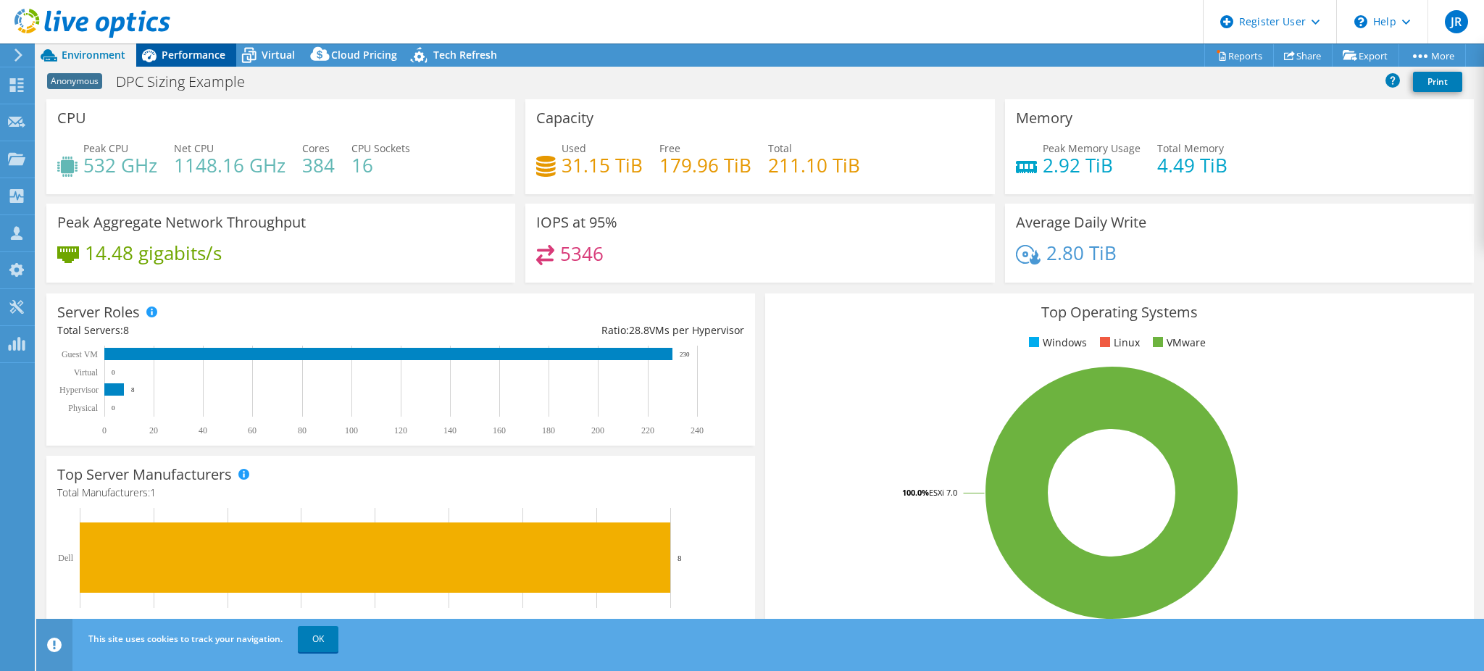
click at [177, 57] on span "Performance" at bounding box center [194, 55] width 64 height 14
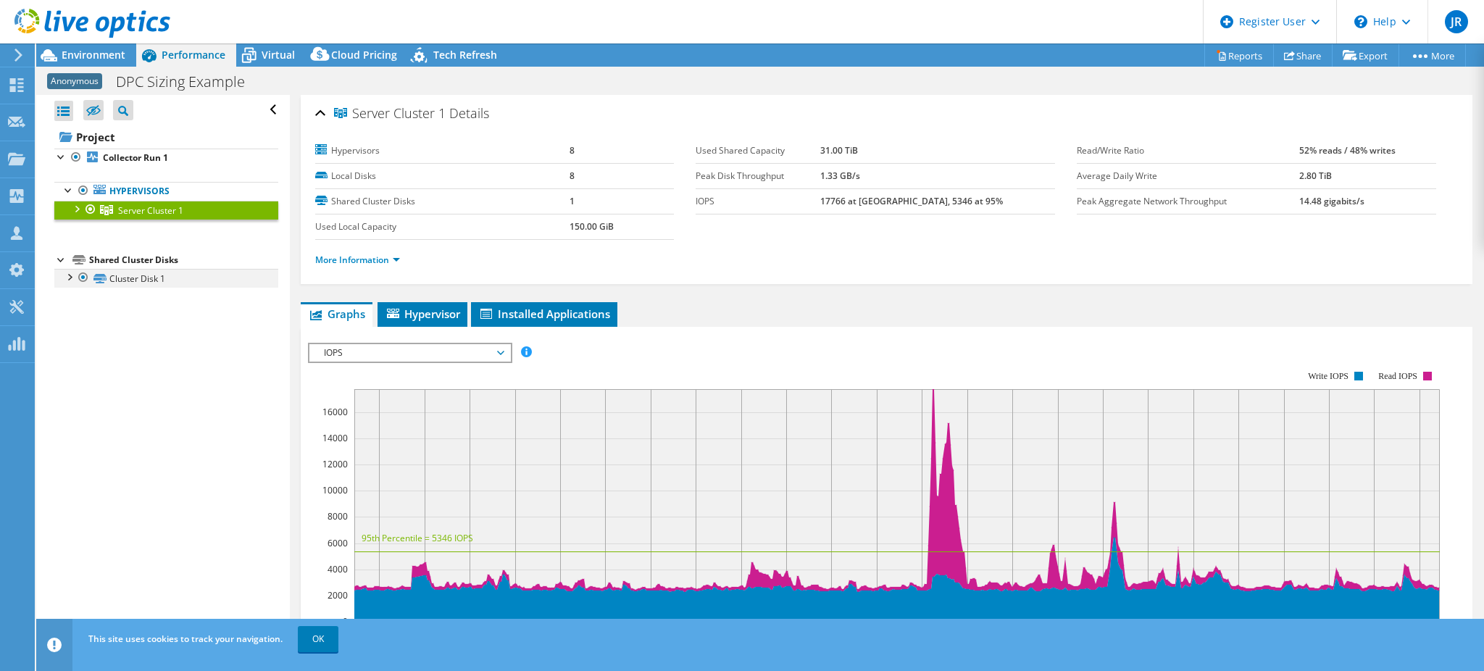
click at [71, 280] on div at bounding box center [69, 276] width 14 height 14
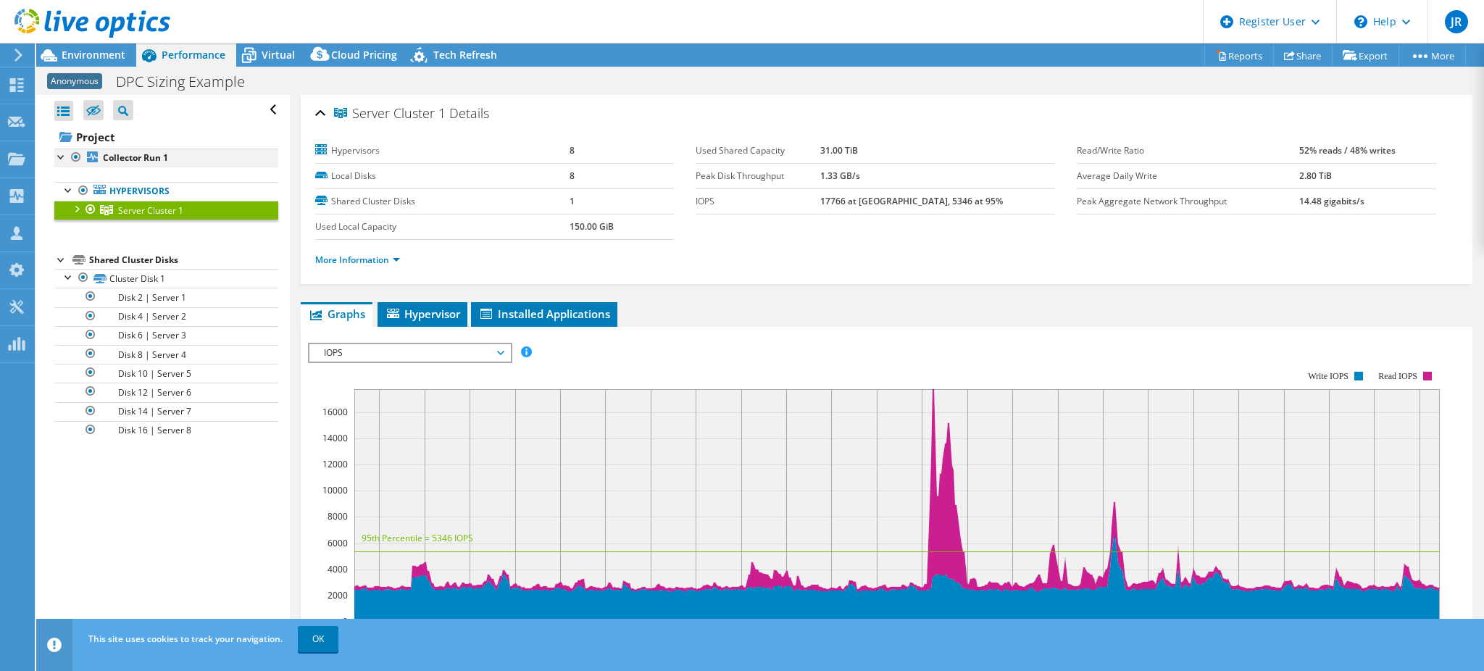
click at [62, 155] on div at bounding box center [61, 156] width 14 height 14
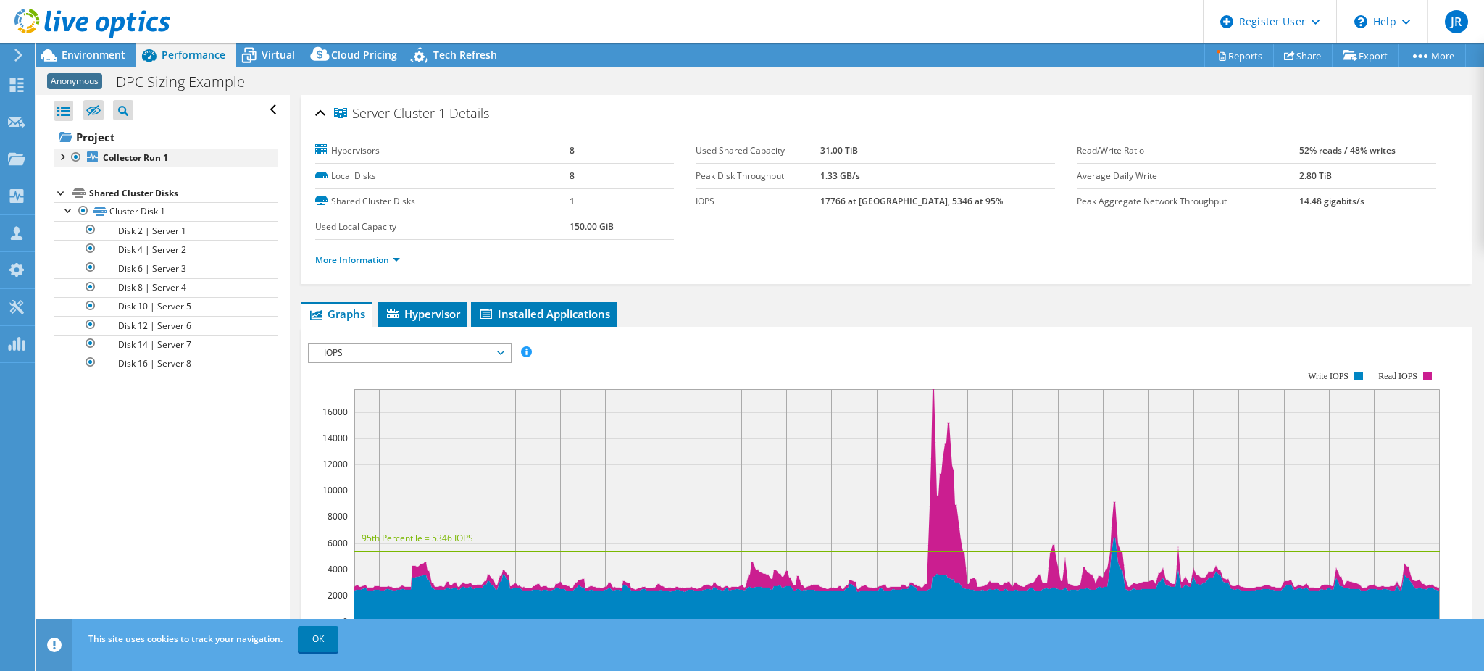
click at [57, 161] on div at bounding box center [61, 156] width 14 height 14
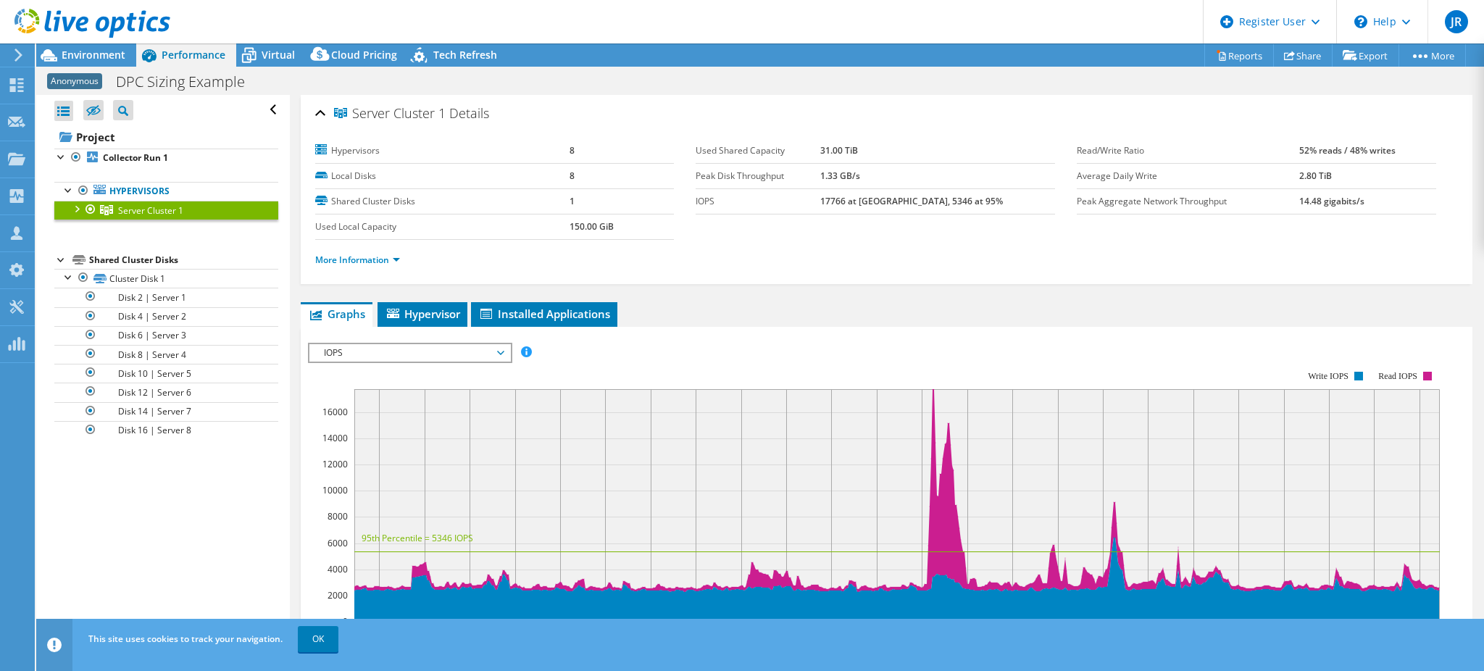
click at [78, 207] on div at bounding box center [76, 208] width 14 height 14
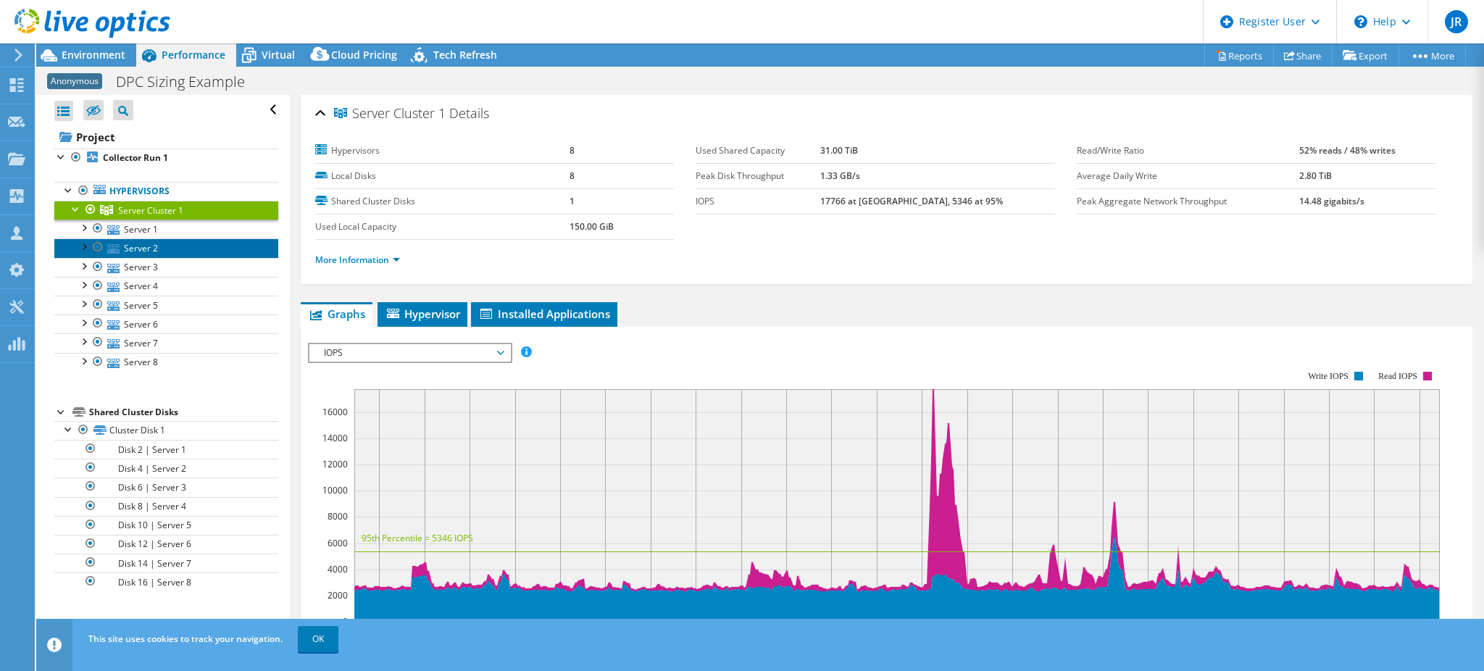
click at [157, 241] on link "Server 2" at bounding box center [166, 247] width 224 height 19
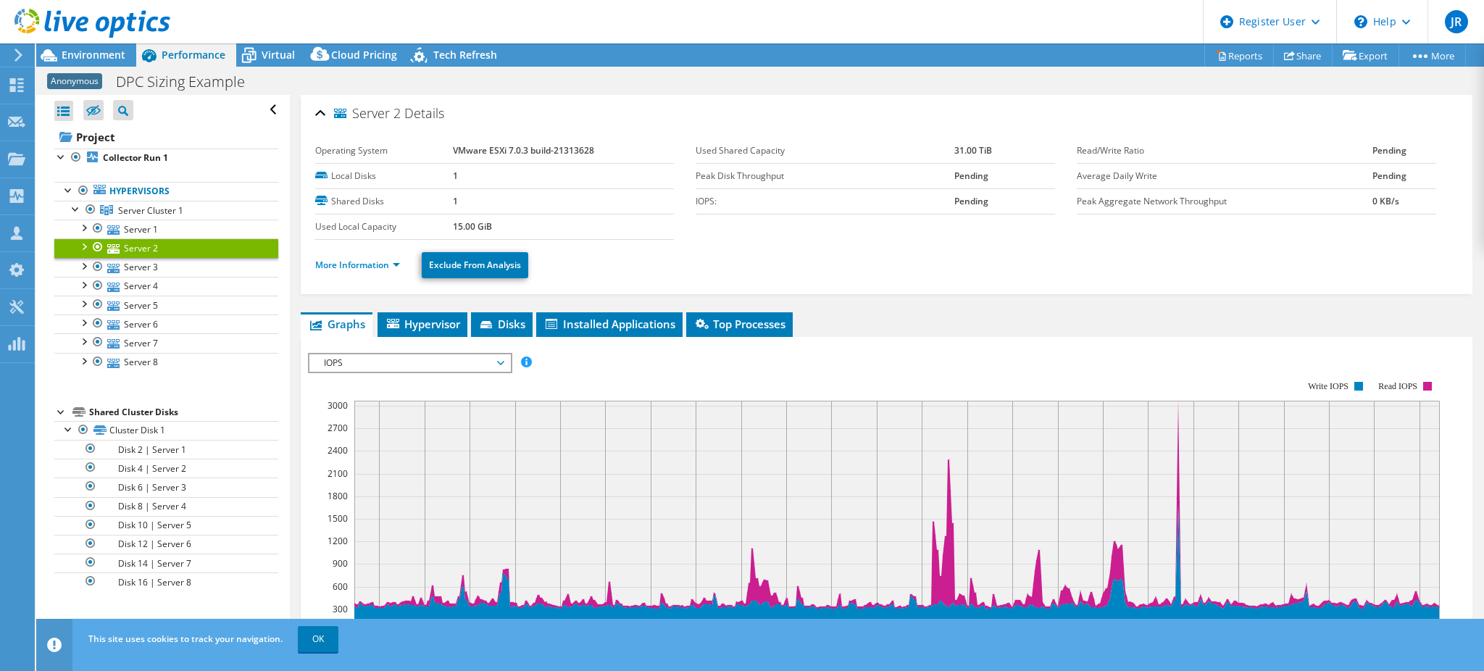
click at [82, 246] on div at bounding box center [83, 245] width 14 height 14
click at [139, 253] on link "Server 2" at bounding box center [166, 247] width 224 height 19
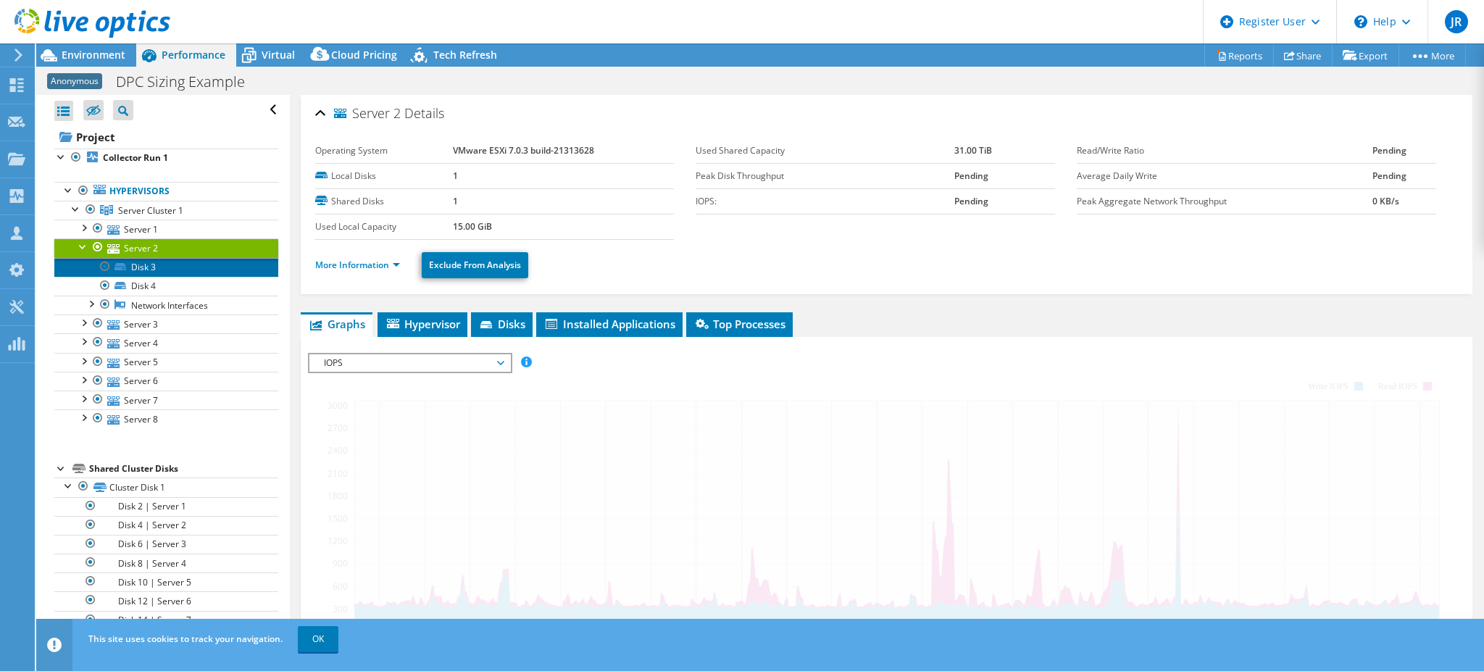
click at [144, 271] on link "Disk 3" at bounding box center [166, 267] width 224 height 19
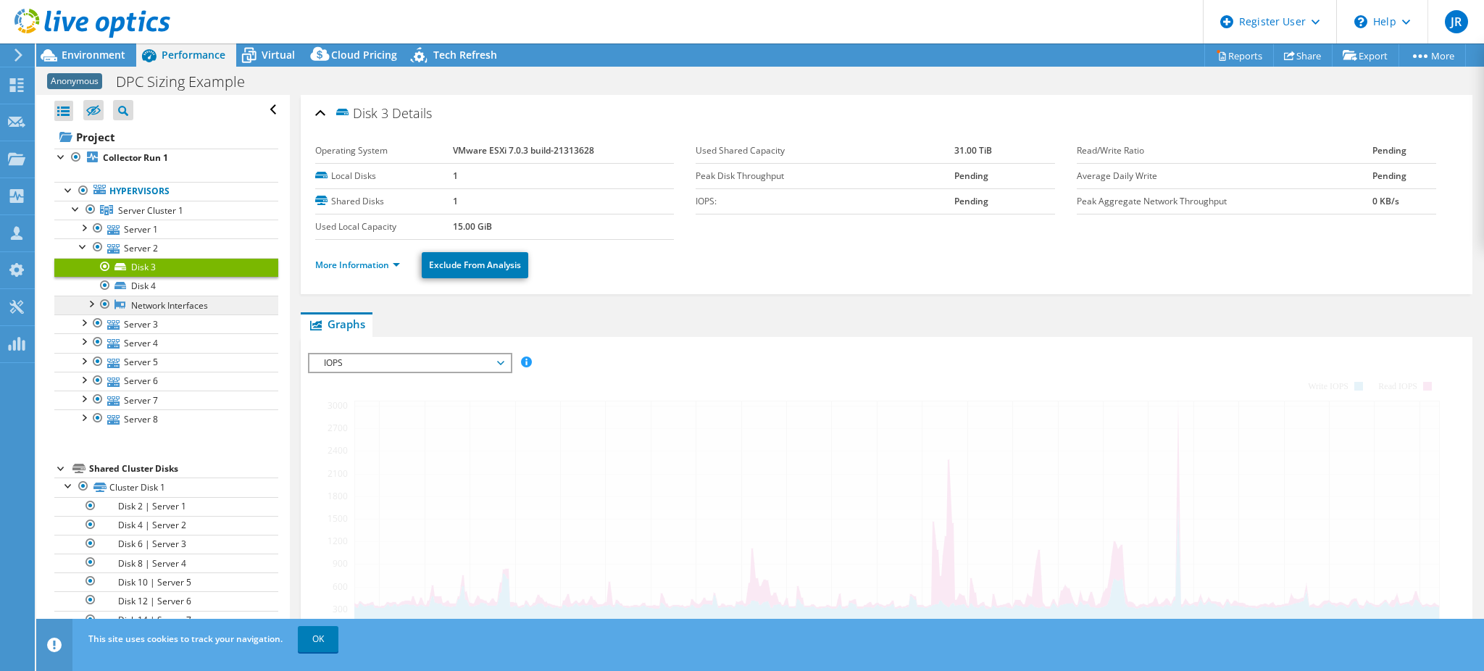
click at [151, 306] on link "Network Interfaces" at bounding box center [166, 305] width 224 height 19
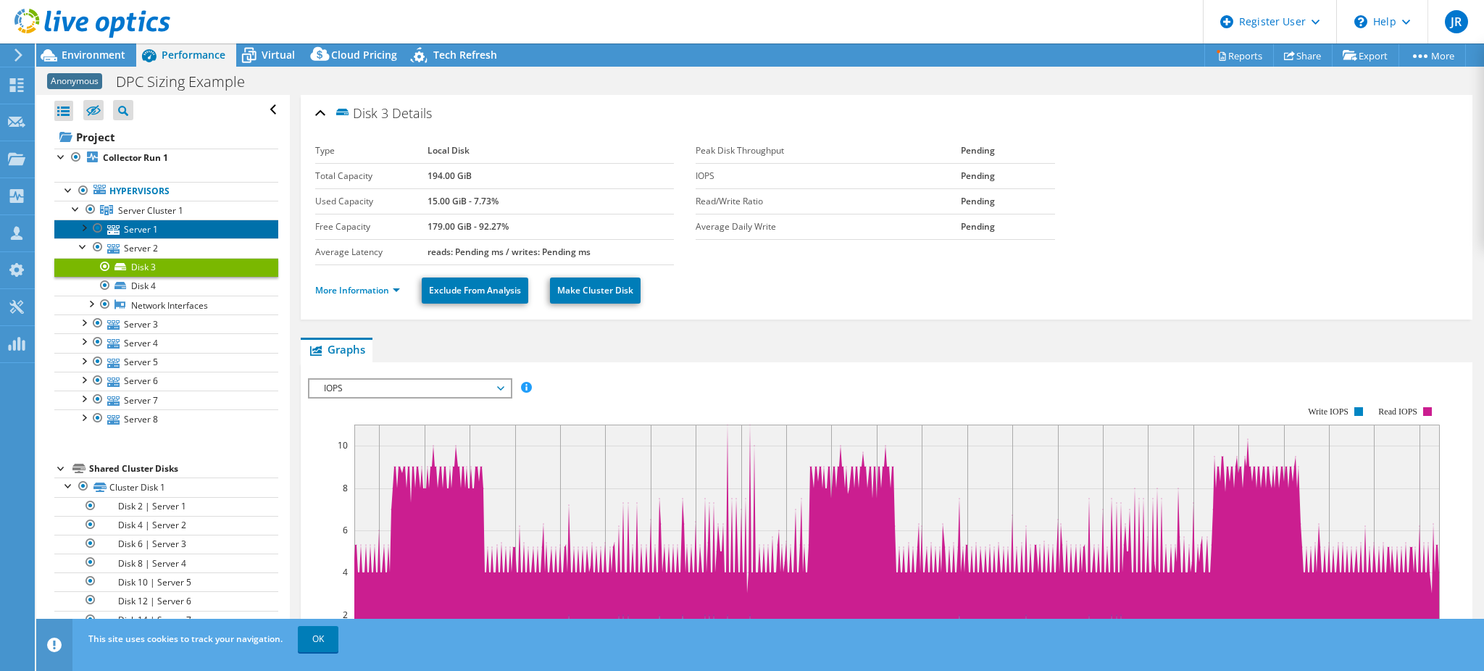
click at [133, 237] on link "Server 1" at bounding box center [166, 229] width 224 height 19
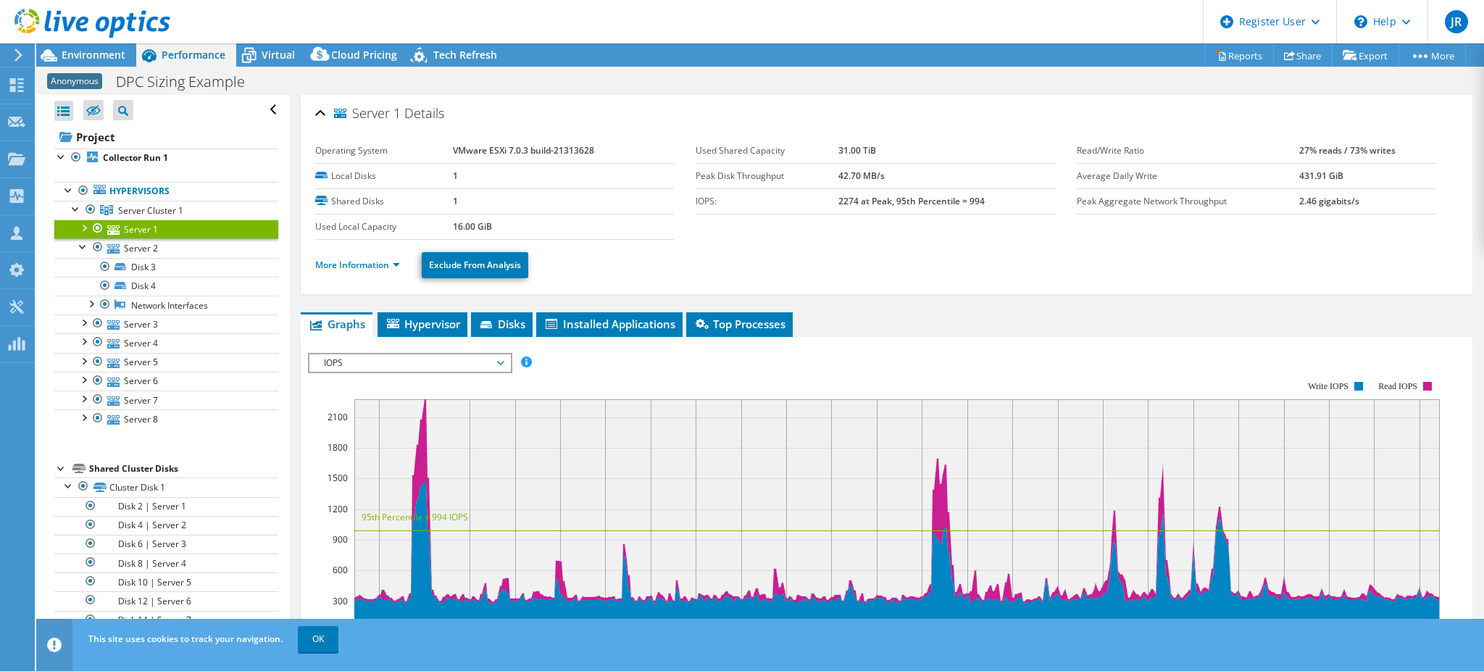
click at [431, 30] on header "JR Dell User Jason Rubenstein Jason.Rubenstein@dell.com Dell My Profile Log Out…" at bounding box center [742, 21] width 1484 height 43
click at [441, 50] on span "Tech Refresh" at bounding box center [465, 55] width 64 height 14
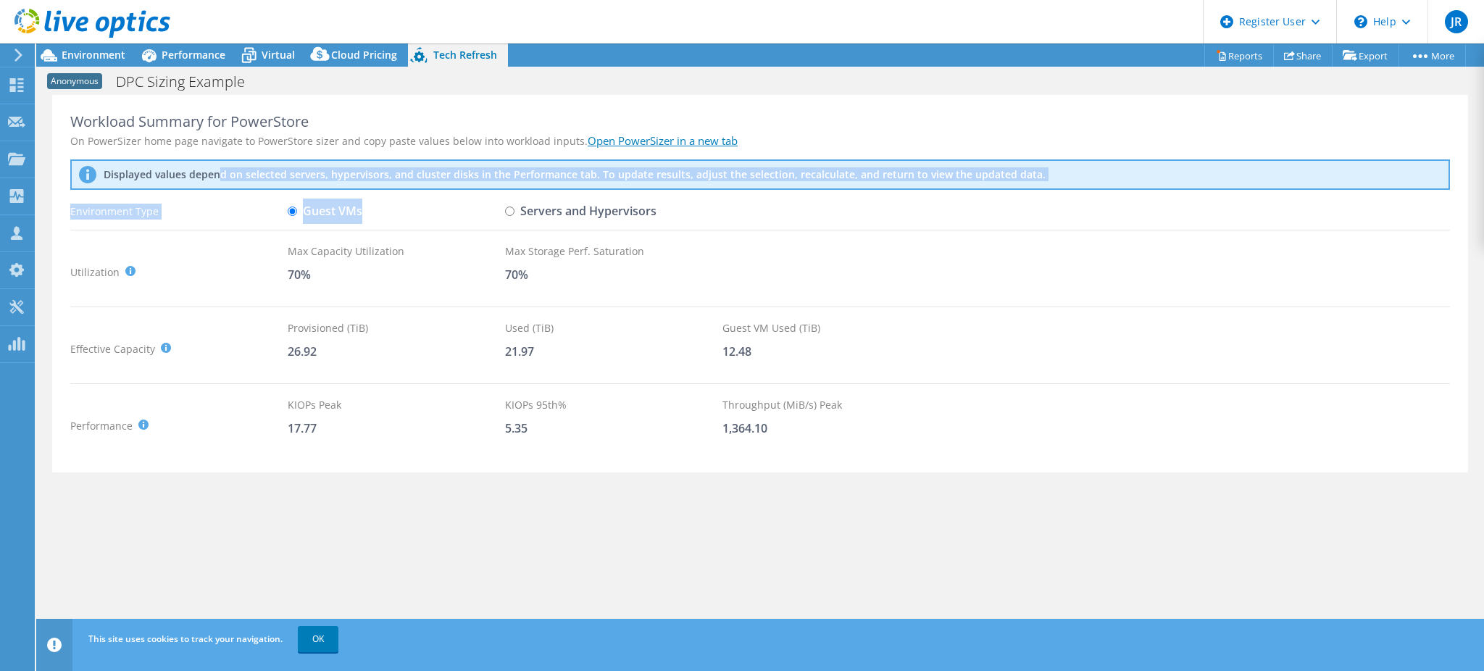
drag, startPoint x: 267, startPoint y: 183, endPoint x: 700, endPoint y: 206, distance: 434.0
click at [700, 206] on div "Workload Summary for PowerStore On PowerSizer home page navigate to PowerStore …" at bounding box center [760, 284] width 1416 height 378
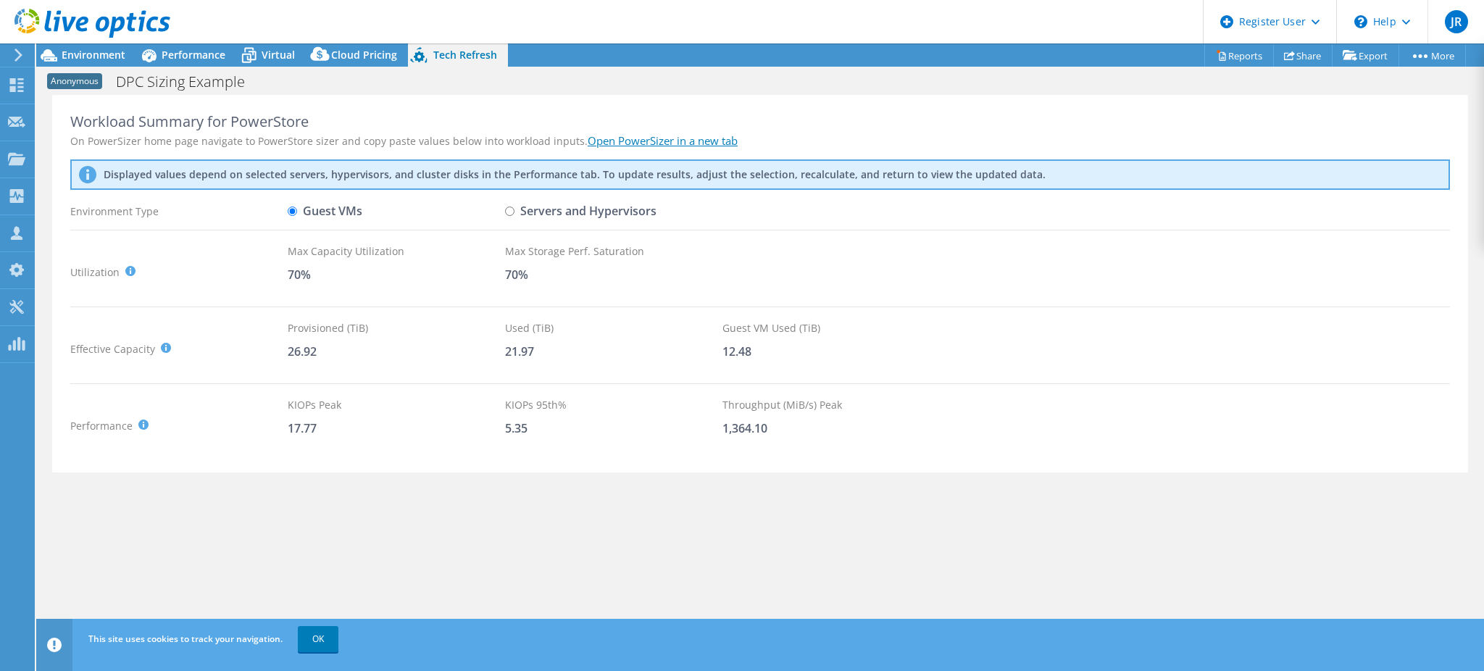
click at [801, 257] on div "Utilization It is generally recommended to leave around a 30% buffer for storag…" at bounding box center [760, 272] width 1380 height 57
click at [72, 77] on span "Anonymous" at bounding box center [74, 81] width 55 height 16
click at [75, 649] on header "This site uses cookies to track your navigation. OK" at bounding box center [782, 645] width 1493 height 52
click at [545, 220] on label "Servers and Hypervisors" at bounding box center [580, 211] width 151 height 25
click at [515, 216] on input "Servers and Hypervisors" at bounding box center [509, 211] width 9 height 9
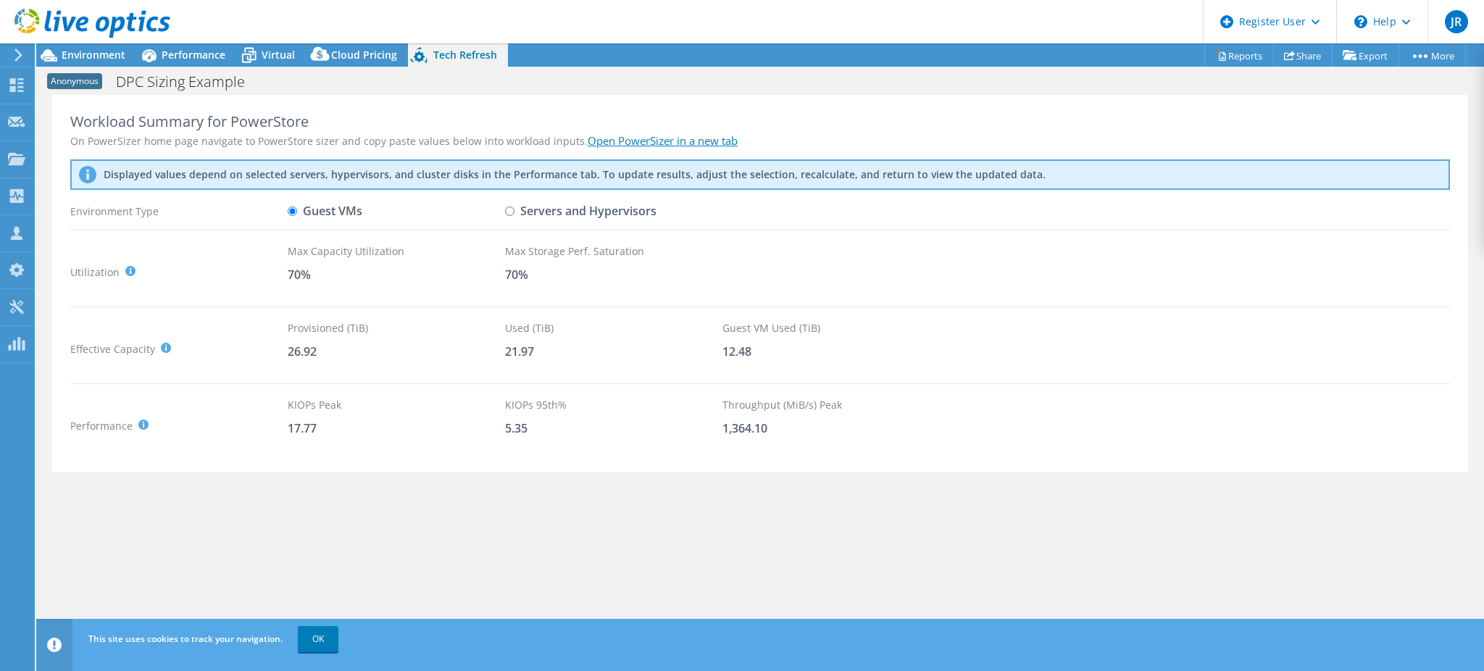
radio input "true"
click at [332, 213] on label "Guest VMs" at bounding box center [325, 211] width 75 height 25
click at [297, 213] on input "Guest VMs" at bounding box center [292, 211] width 9 height 9
radio input "true"
click at [561, 209] on label "Servers and Hypervisors" at bounding box center [580, 211] width 151 height 25
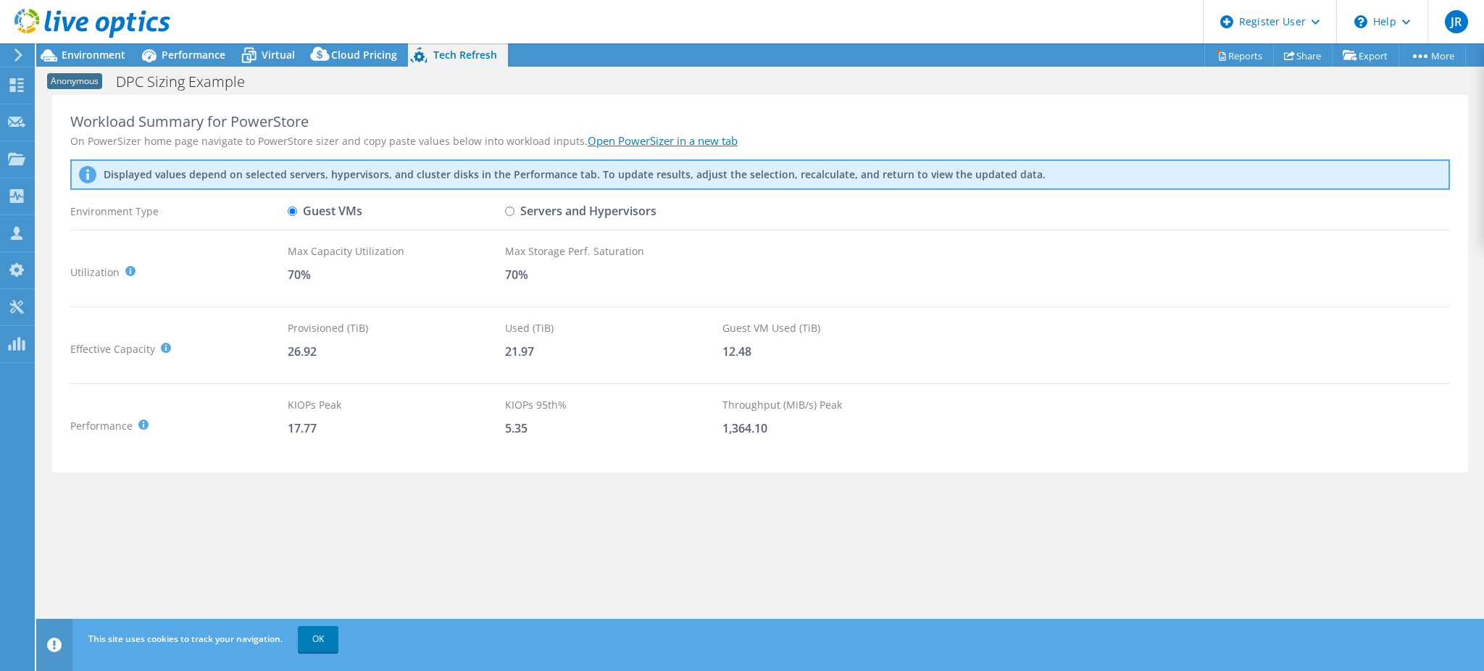
click at [515, 209] on input "Servers and Hypervisors" at bounding box center [509, 211] width 9 height 9
radio input "true"
radio input "false"
